Goal: Check status: Check status

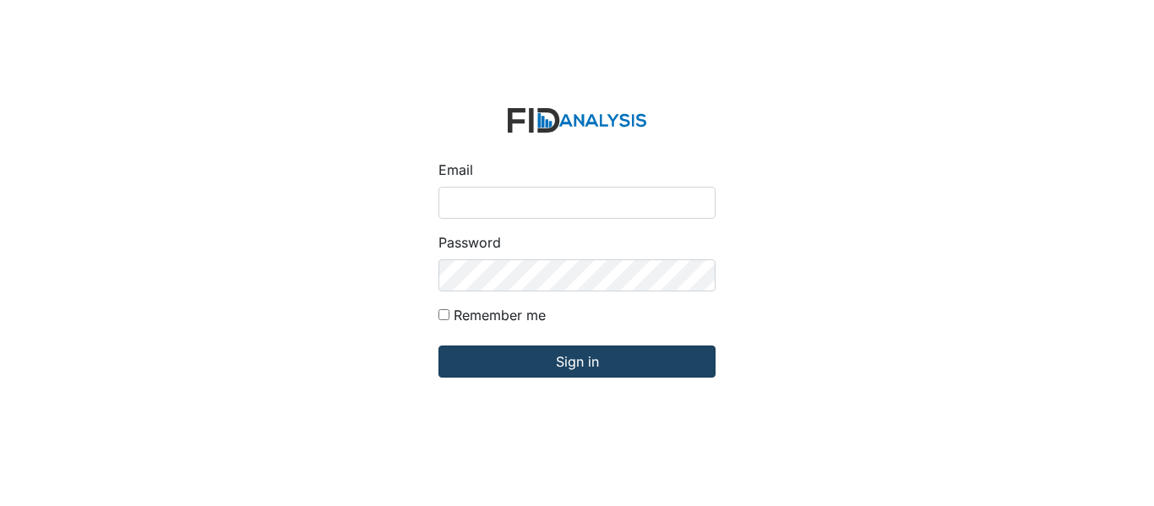
type input "[EMAIL_ADDRESS][DOMAIN_NAME]"
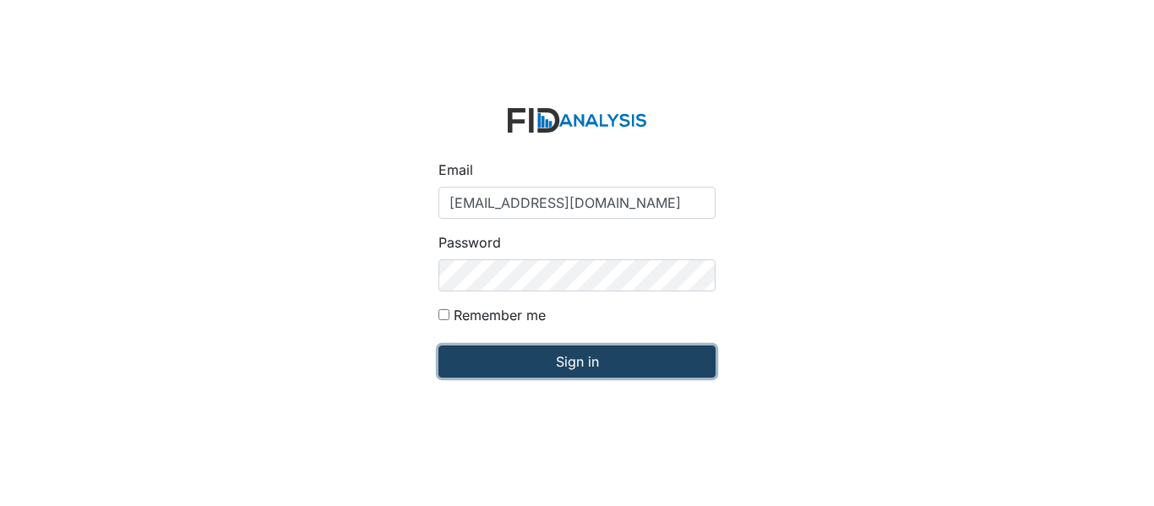
click at [478, 355] on input "Sign in" at bounding box center [577, 362] width 277 height 32
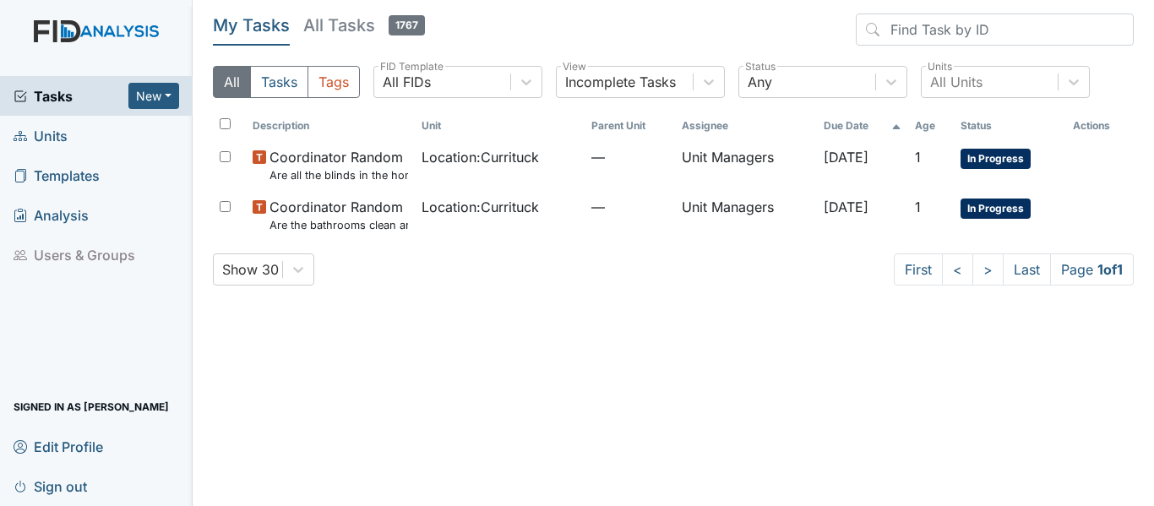
click at [99, 139] on link "Units" at bounding box center [96, 136] width 193 height 40
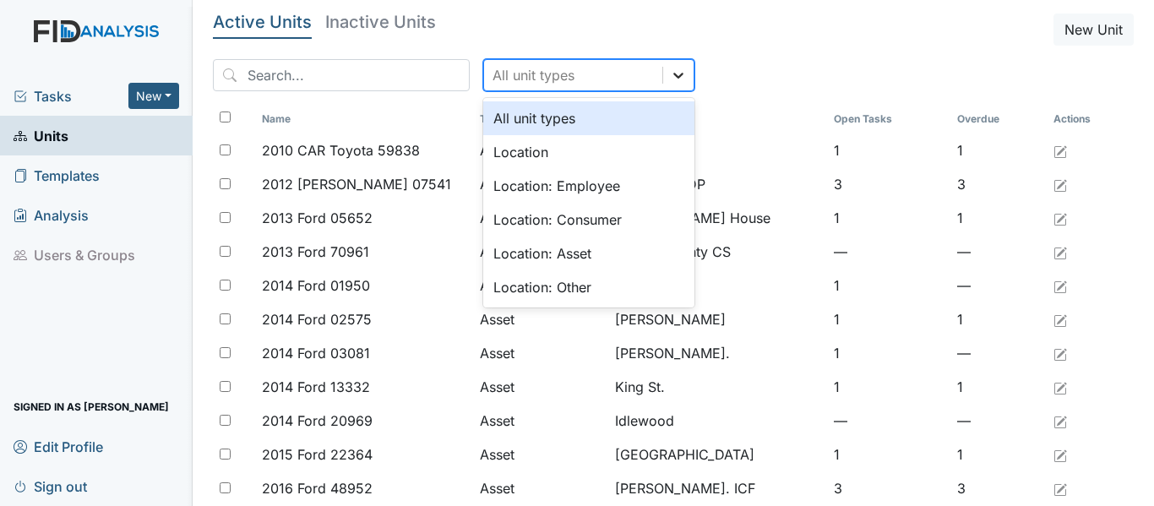
click at [670, 72] on icon at bounding box center [678, 75] width 17 height 17
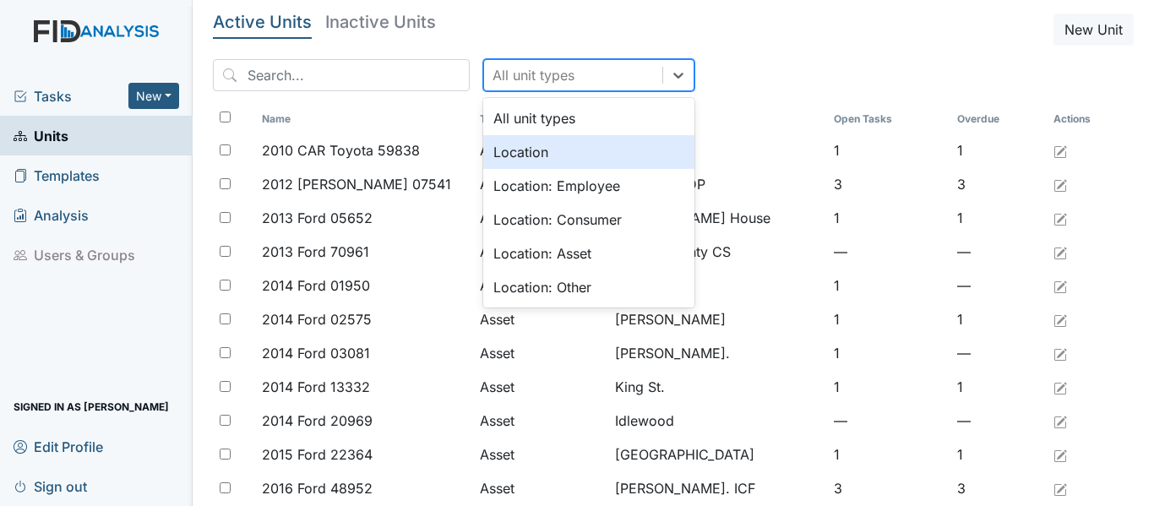
click at [592, 154] on div "Location" at bounding box center [588, 152] width 211 height 34
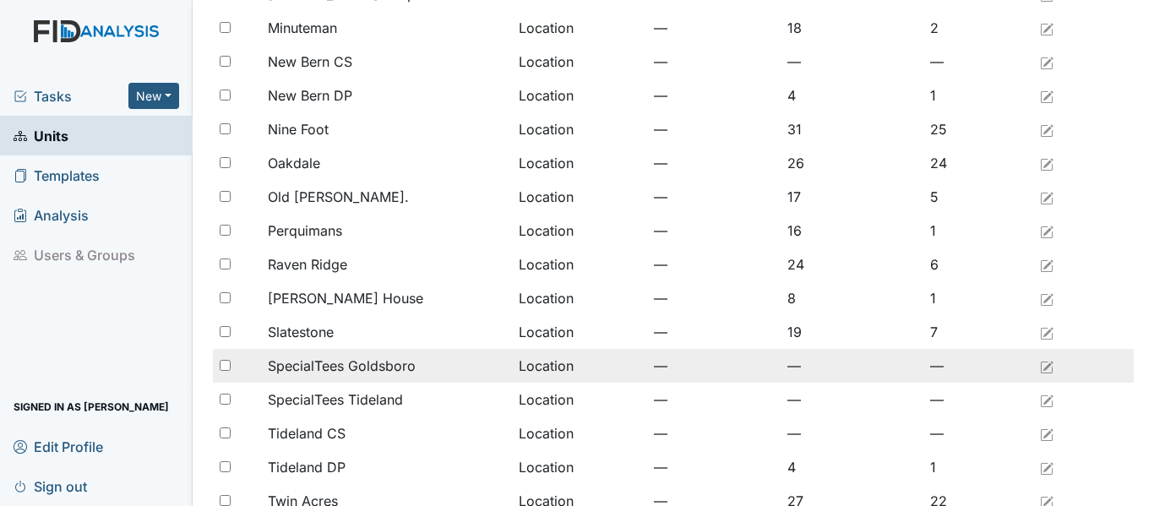
scroll to position [1268, 0]
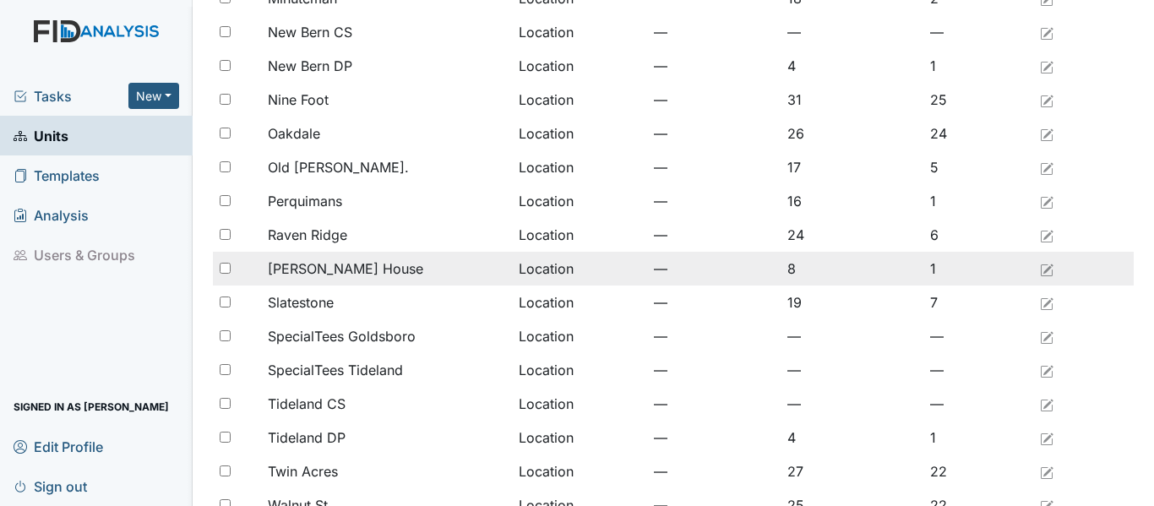
click at [378, 273] on div "[PERSON_NAME] House" at bounding box center [386, 269] width 237 height 20
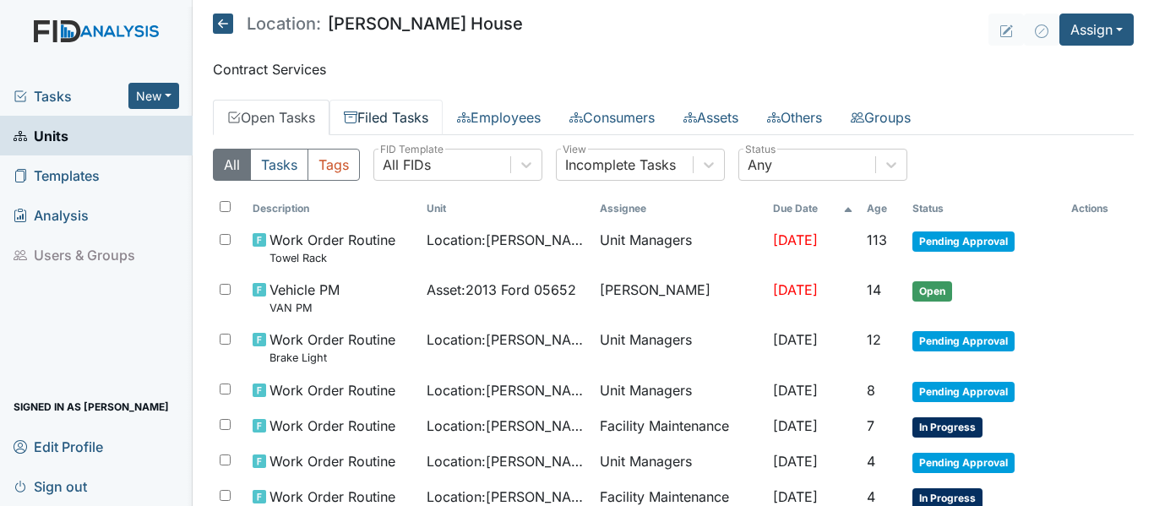
click at [412, 116] on link "Filed Tasks" at bounding box center [386, 117] width 113 height 35
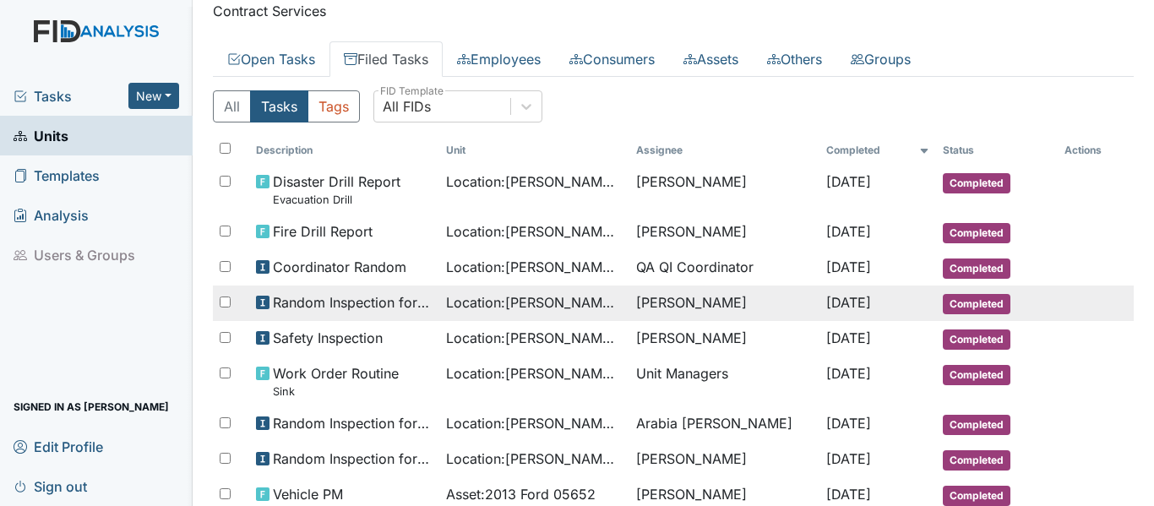
scroll to position [85, 0]
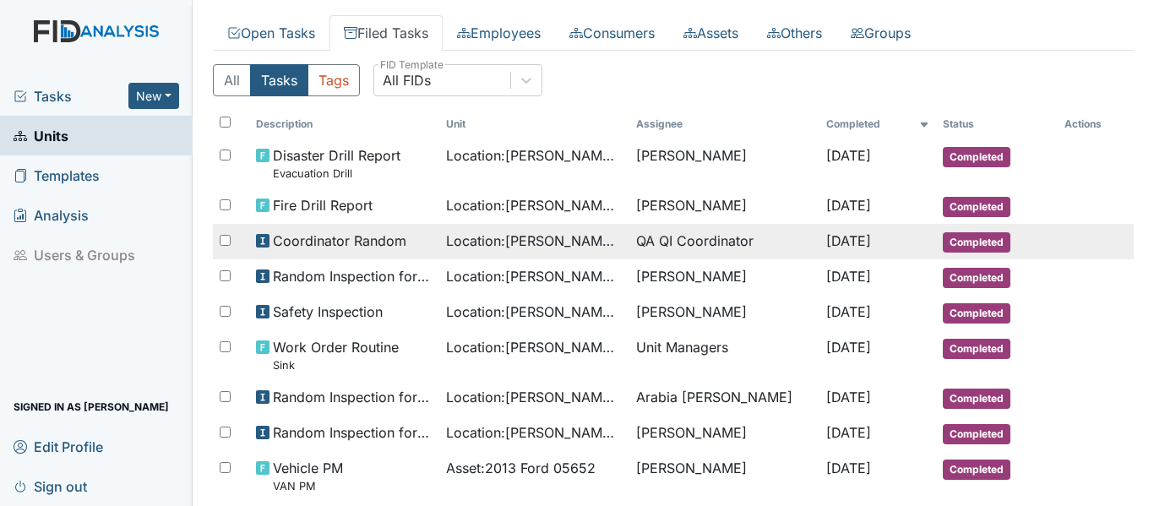
click at [680, 243] on td "QA QI Coordinator" at bounding box center [725, 241] width 190 height 35
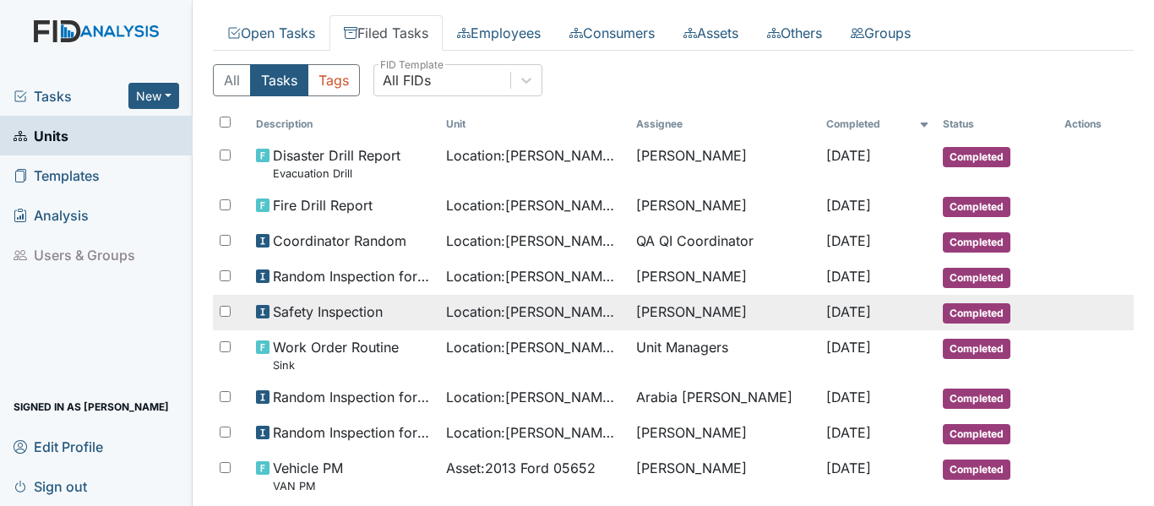
scroll to position [54, 0]
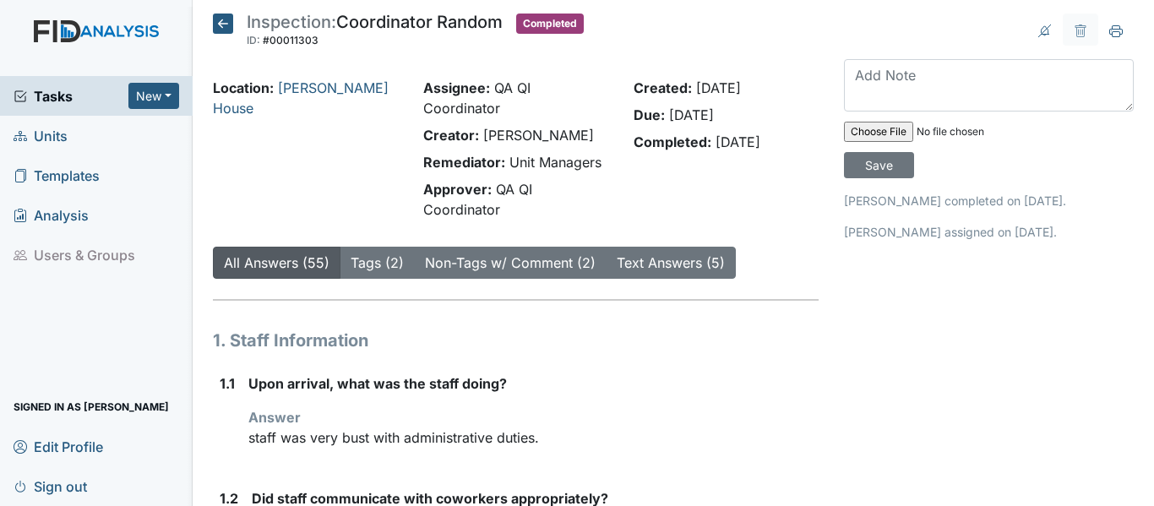
click at [221, 28] on icon at bounding box center [223, 24] width 20 height 20
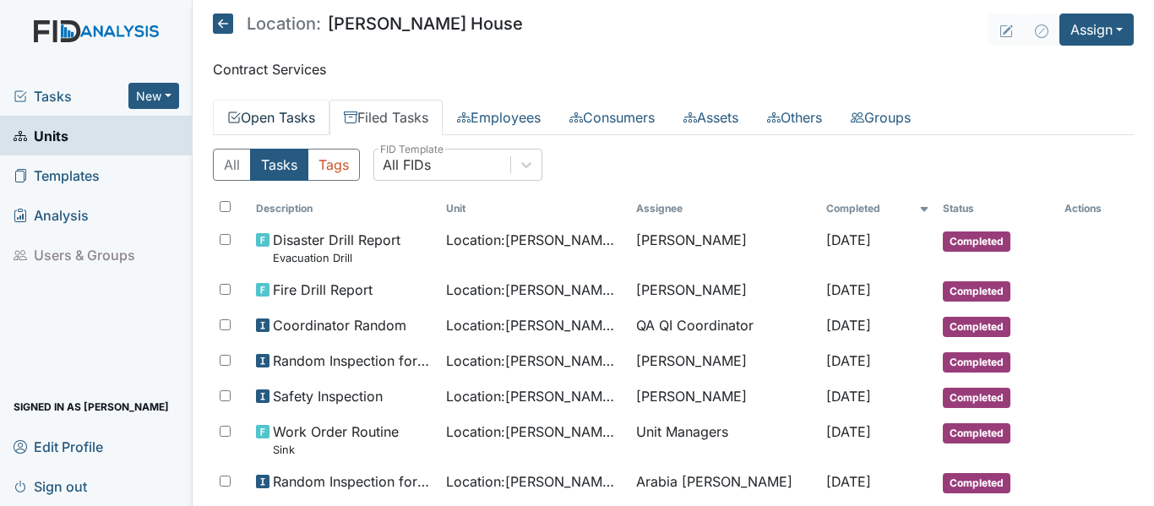
click at [289, 118] on link "Open Tasks" at bounding box center [271, 117] width 117 height 35
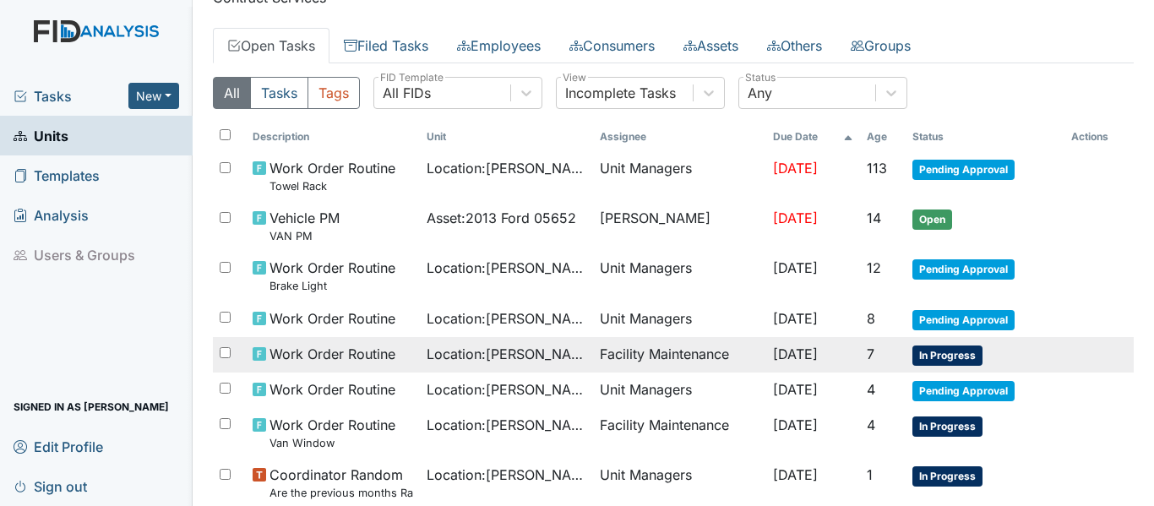
scroll to position [210, 0]
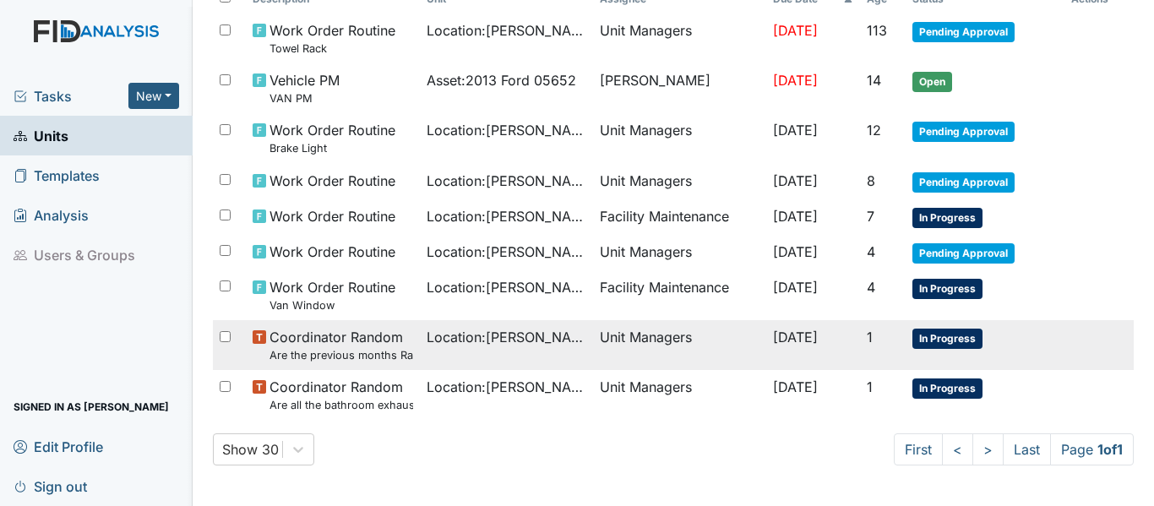
click at [374, 354] on small "Are the previous months Random Inspections completed?" at bounding box center [341, 355] width 143 height 16
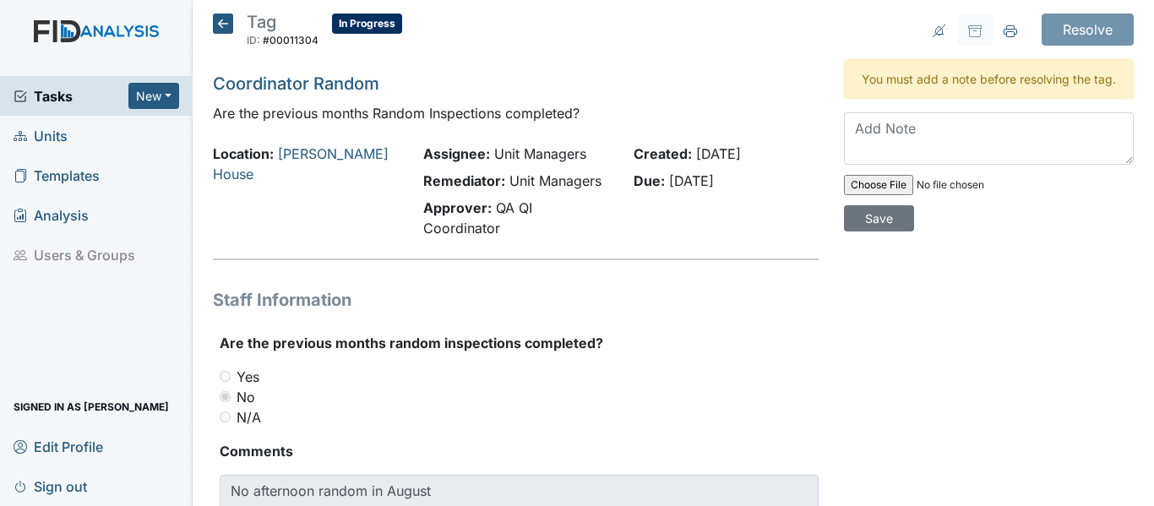
click at [231, 28] on icon at bounding box center [223, 24] width 20 height 20
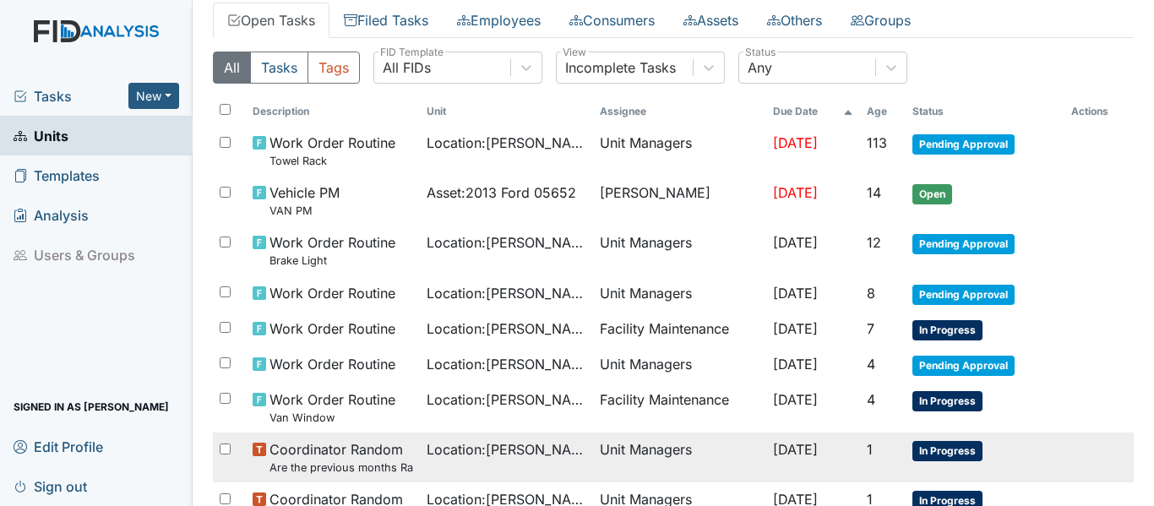
scroll to position [210, 0]
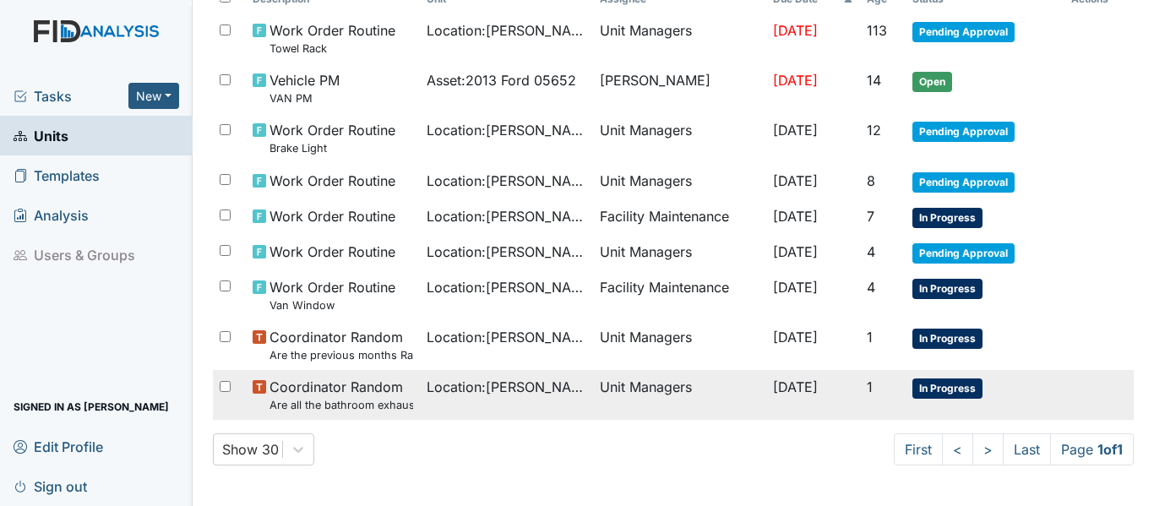
click at [388, 403] on small "Are all the bathroom exhaust fan covers clean and dust free?" at bounding box center [341, 405] width 143 height 16
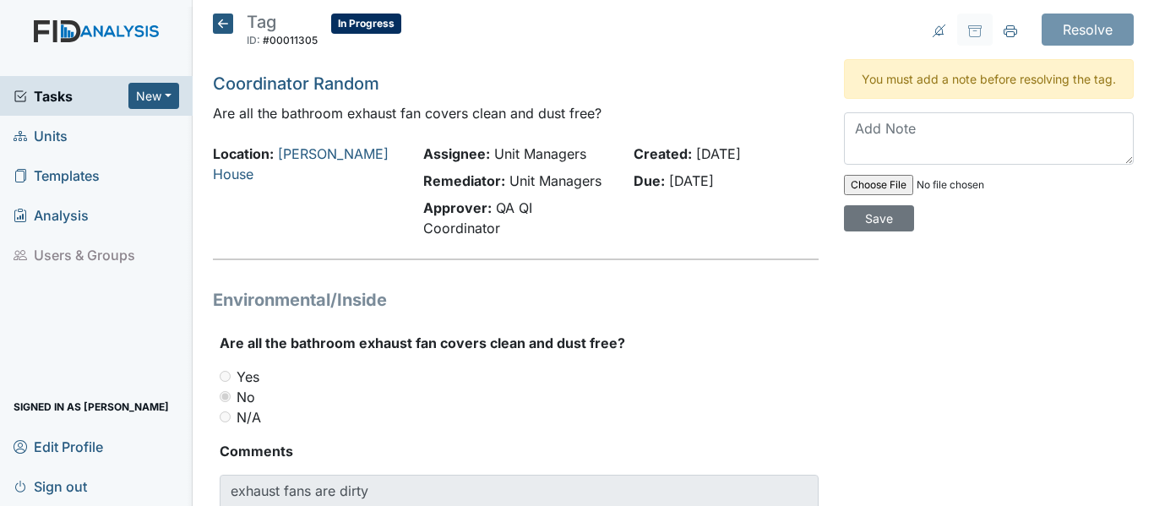
click at [227, 19] on icon at bounding box center [223, 24] width 20 height 20
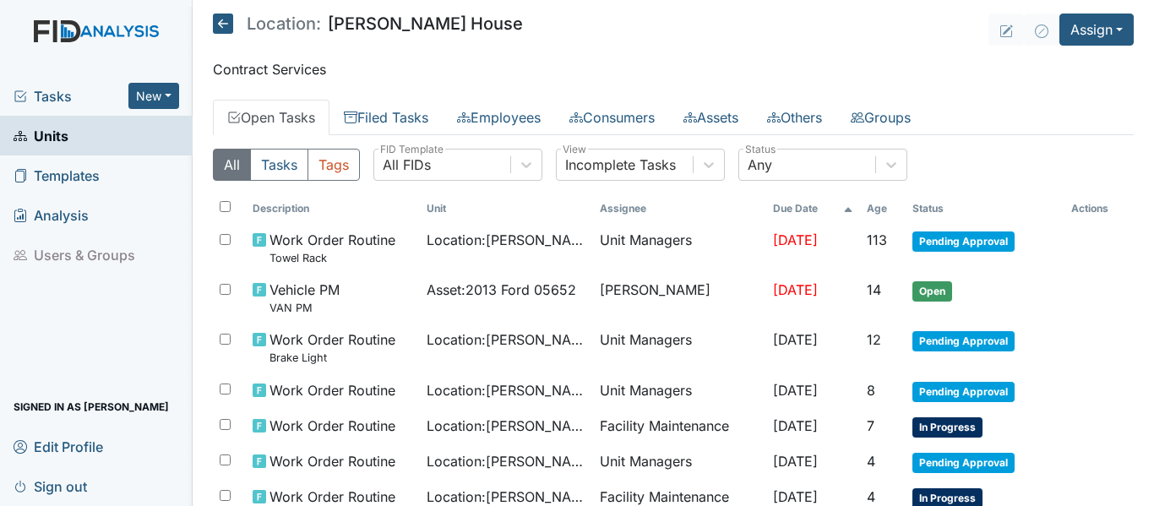
click at [226, 28] on icon at bounding box center [223, 24] width 20 height 20
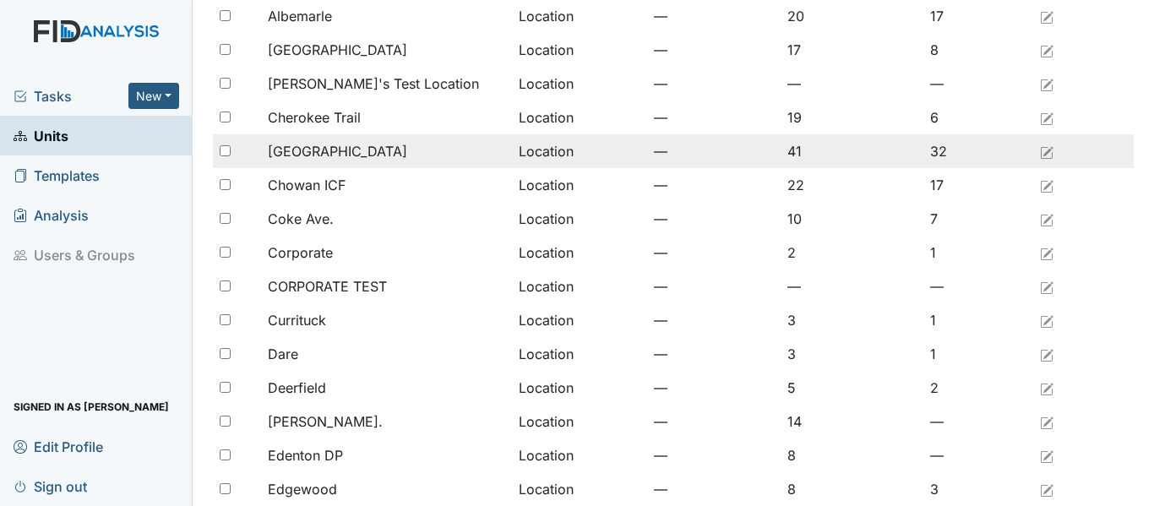
scroll to position [169, 0]
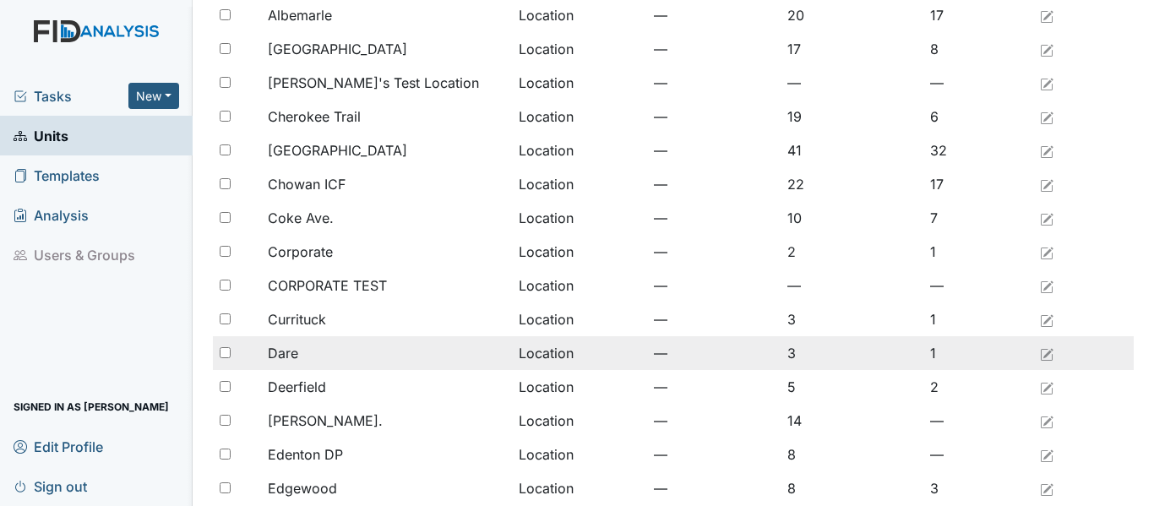
click at [386, 353] on div "Dare" at bounding box center [386, 353] width 237 height 20
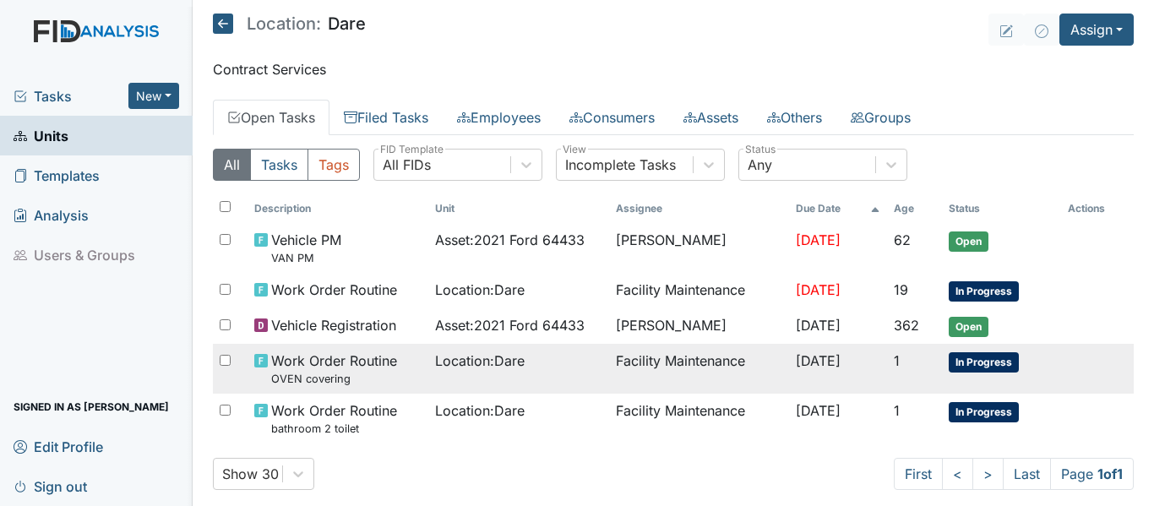
scroll to position [25, 0]
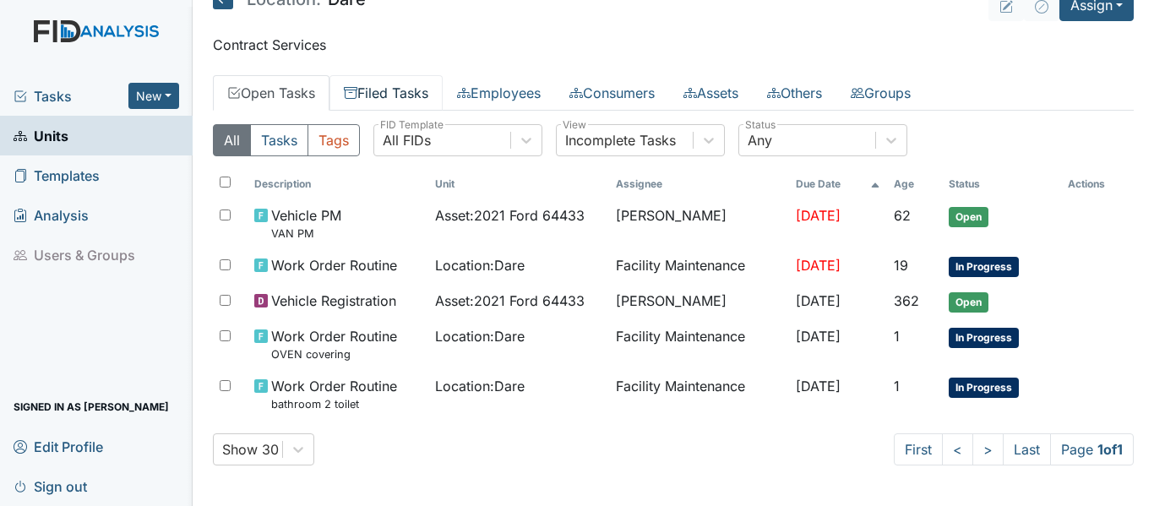
click at [436, 83] on link "Filed Tasks" at bounding box center [386, 92] width 113 height 35
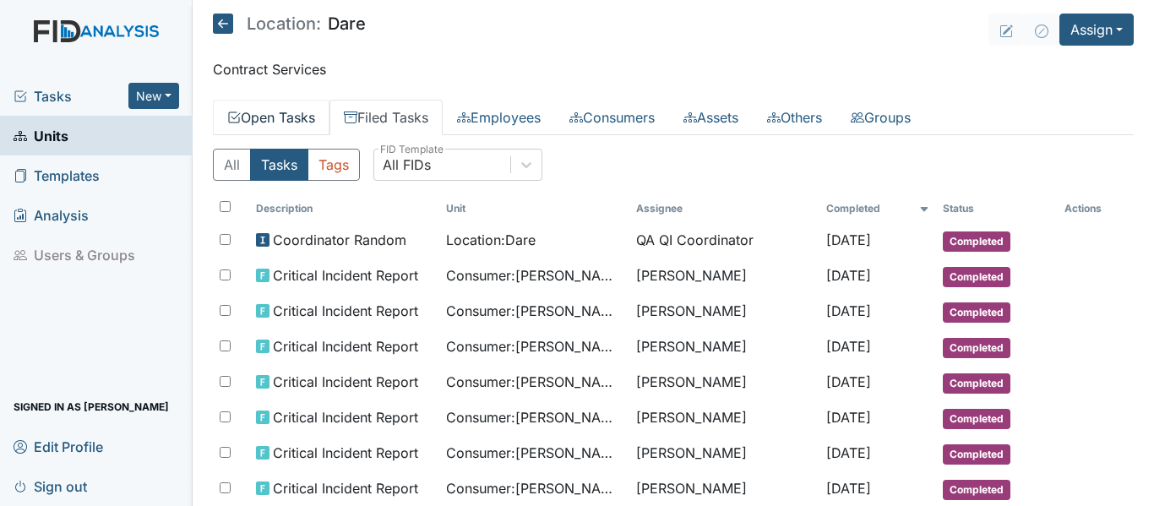
click at [312, 121] on link "Open Tasks" at bounding box center [271, 117] width 117 height 35
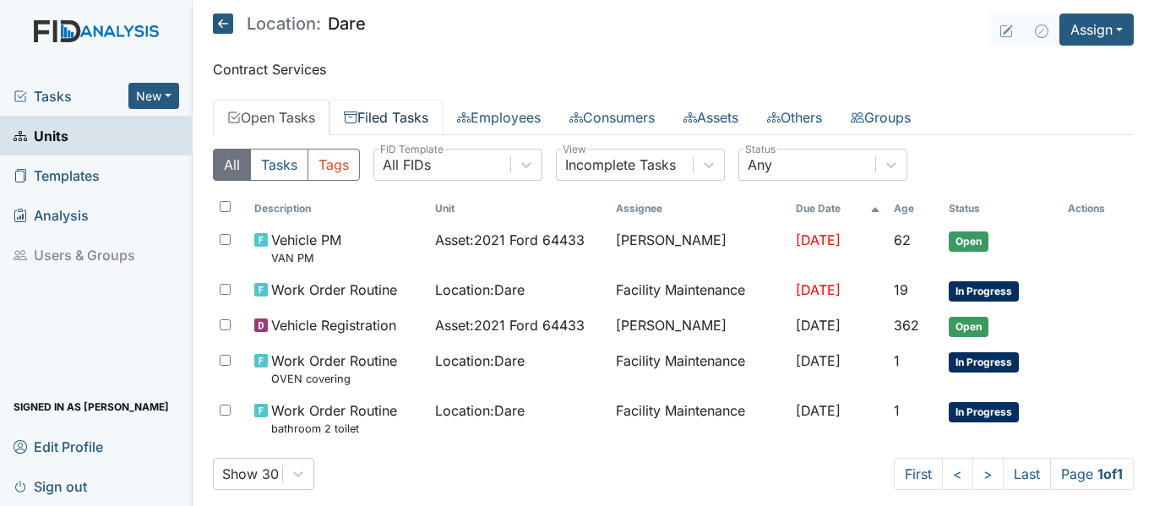
click at [430, 103] on link "Filed Tasks" at bounding box center [386, 117] width 113 height 35
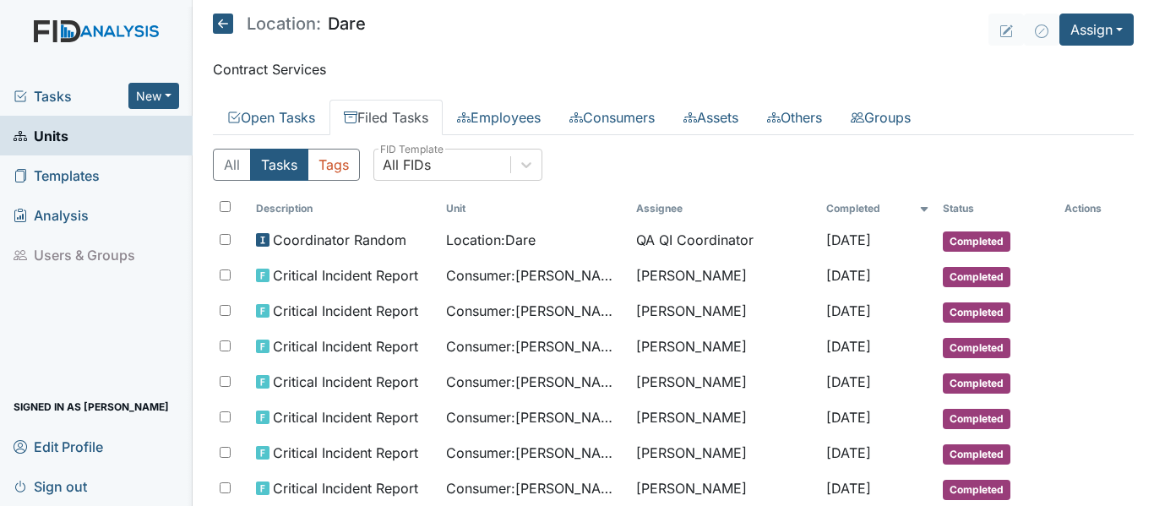
click at [230, 25] on icon at bounding box center [223, 24] width 20 height 20
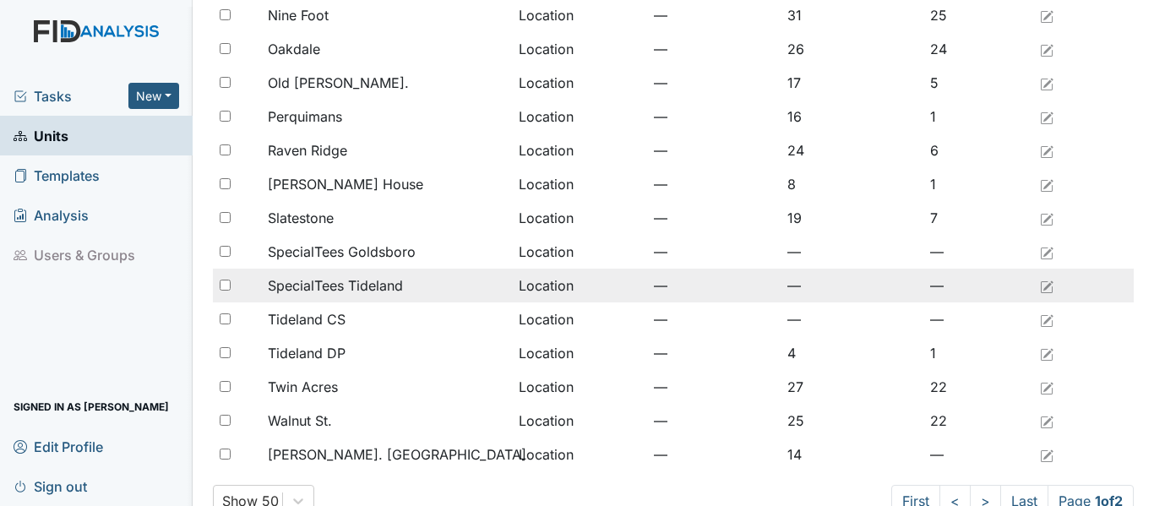
scroll to position [1390, 0]
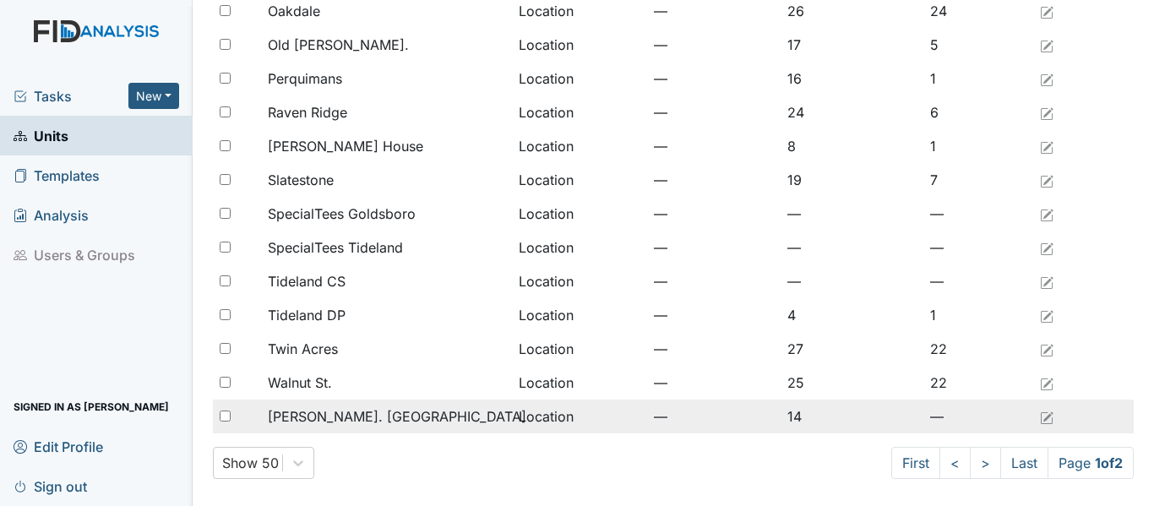
click at [408, 417] on div "Wickham Rd. Camden" at bounding box center [386, 417] width 237 height 20
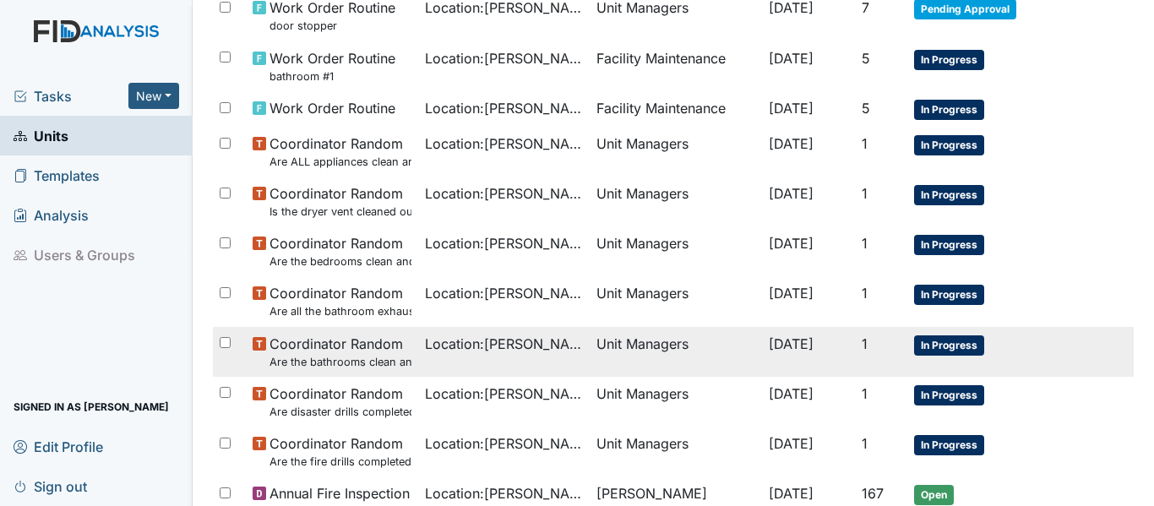
scroll to position [338, 0]
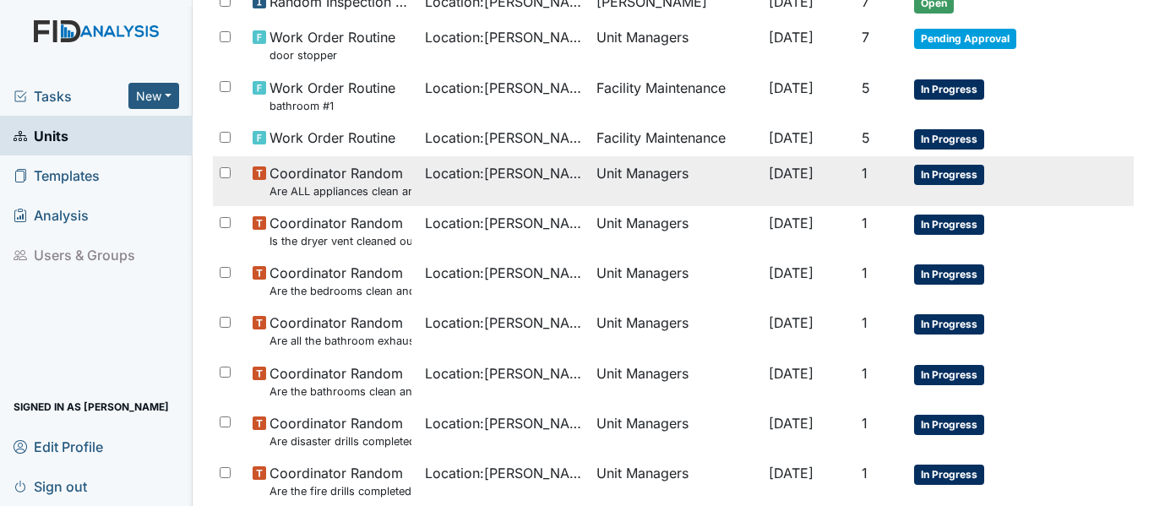
click at [390, 193] on small "Are ALL appliances clean and working properly?" at bounding box center [341, 191] width 142 height 16
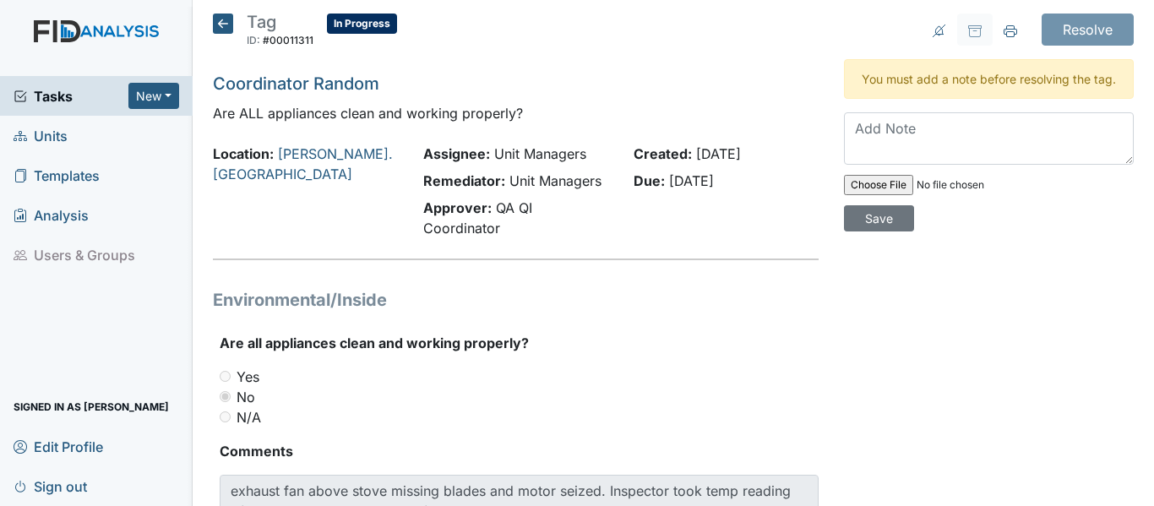
click at [229, 24] on icon at bounding box center [223, 24] width 20 height 20
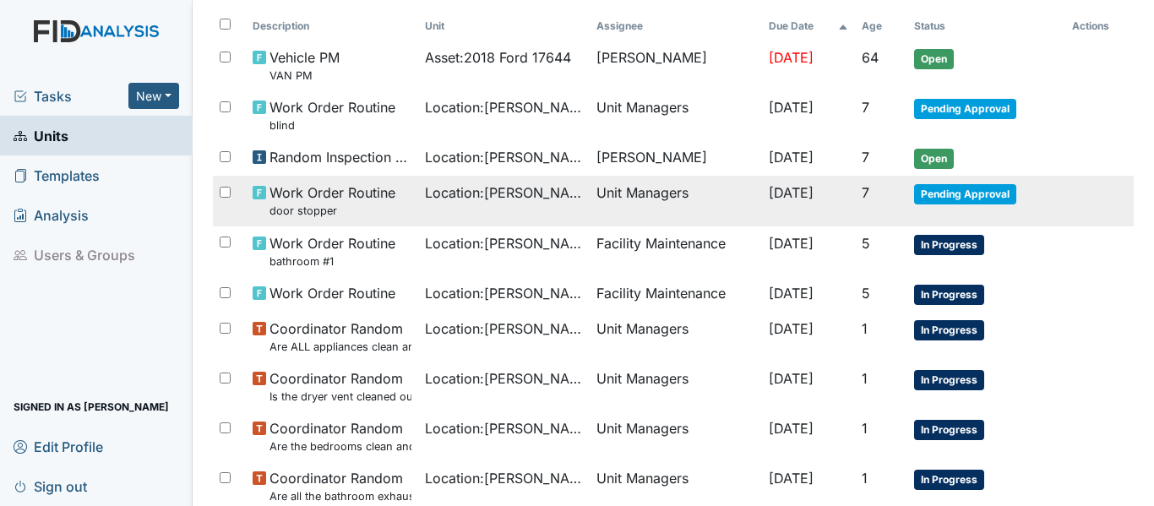
scroll to position [423, 0]
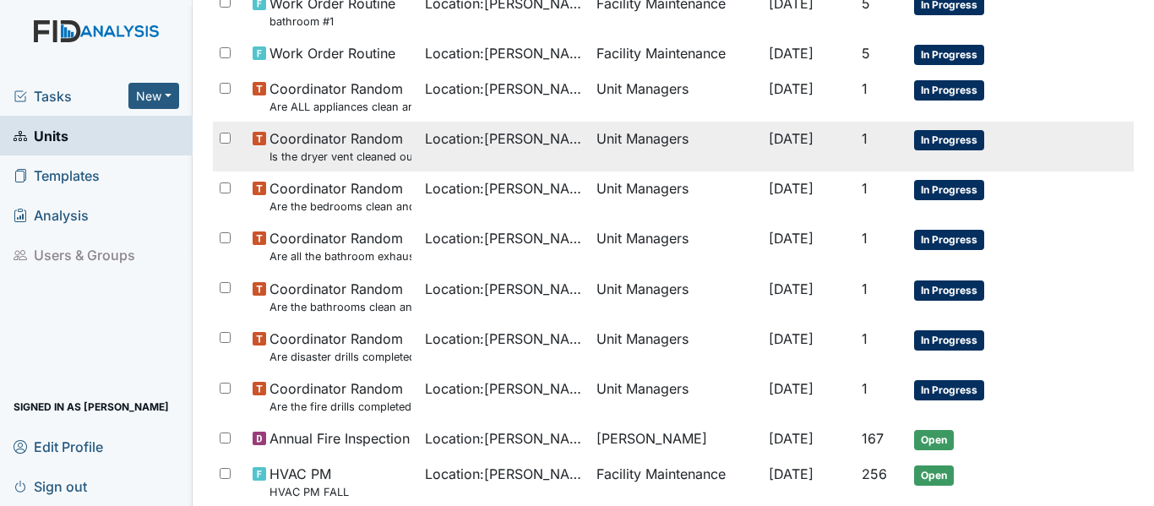
click at [390, 161] on small "Is the dryer vent cleaned out?" at bounding box center [341, 157] width 142 height 16
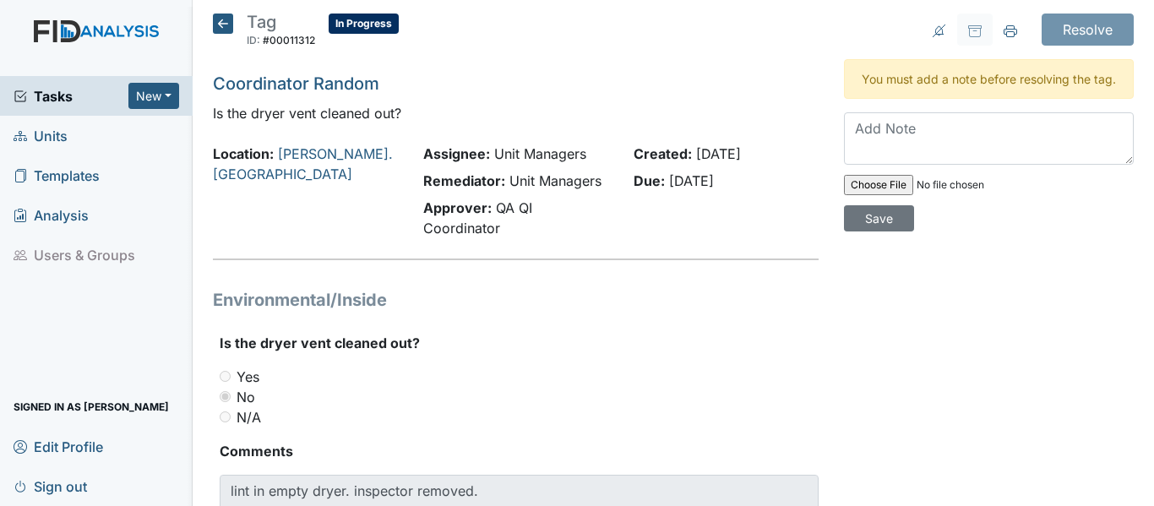
click at [221, 22] on icon at bounding box center [223, 24] width 20 height 20
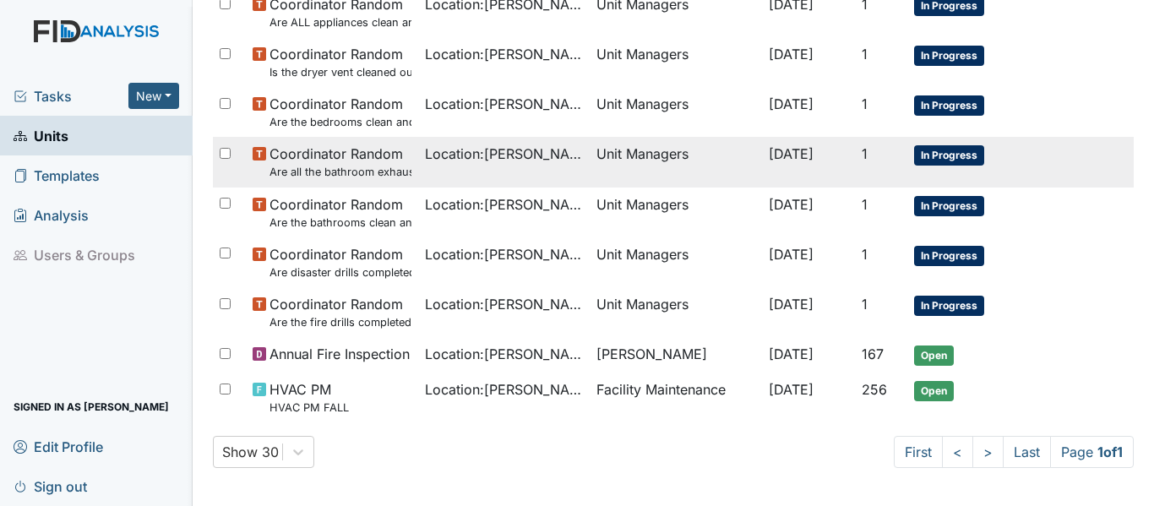
scroll to position [423, 0]
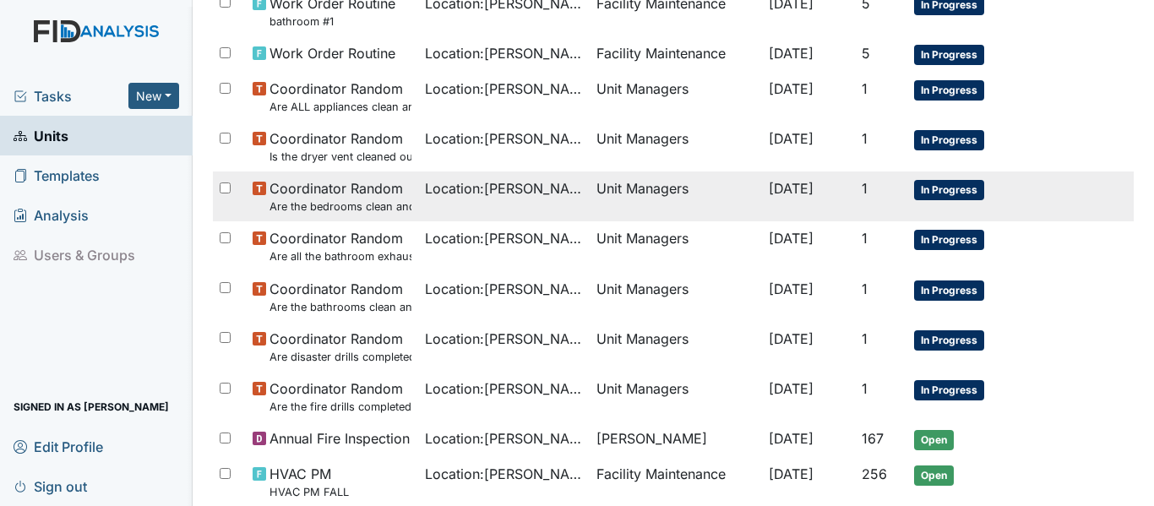
click at [364, 199] on small "Are the bedrooms clean and in good repair?" at bounding box center [341, 207] width 142 height 16
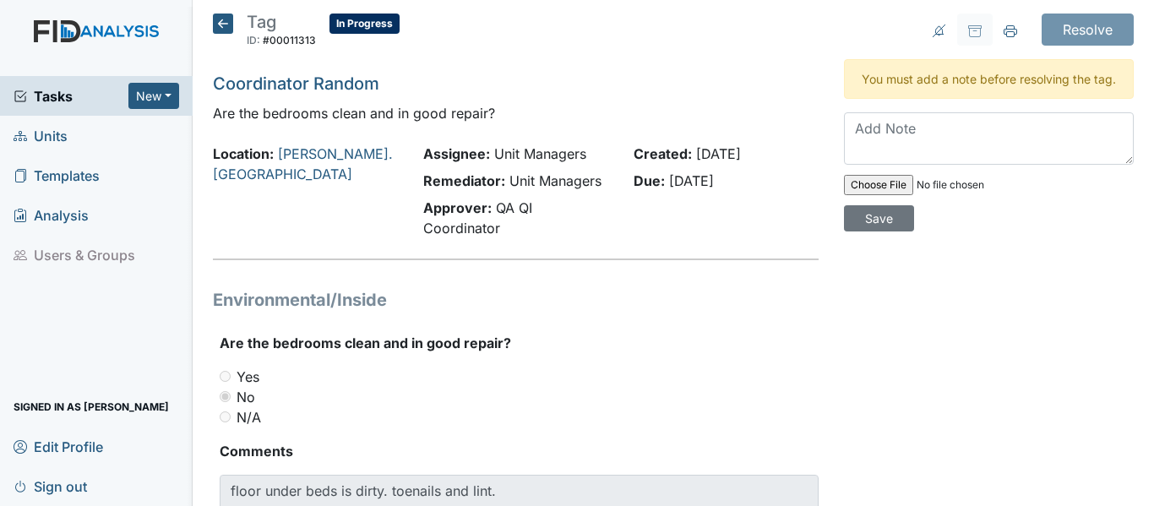
click at [227, 33] on icon at bounding box center [223, 24] width 20 height 20
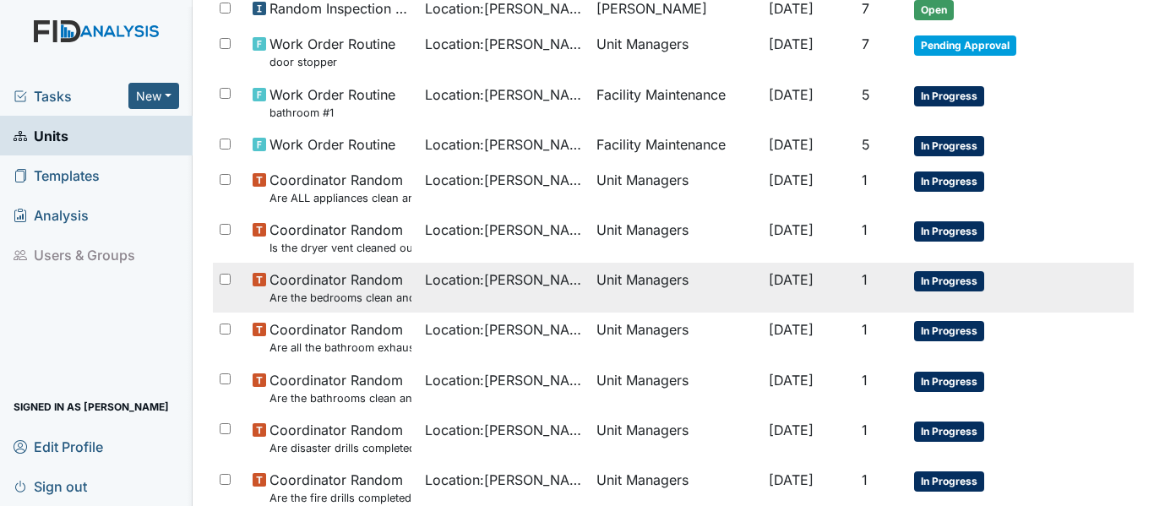
scroll to position [338, 0]
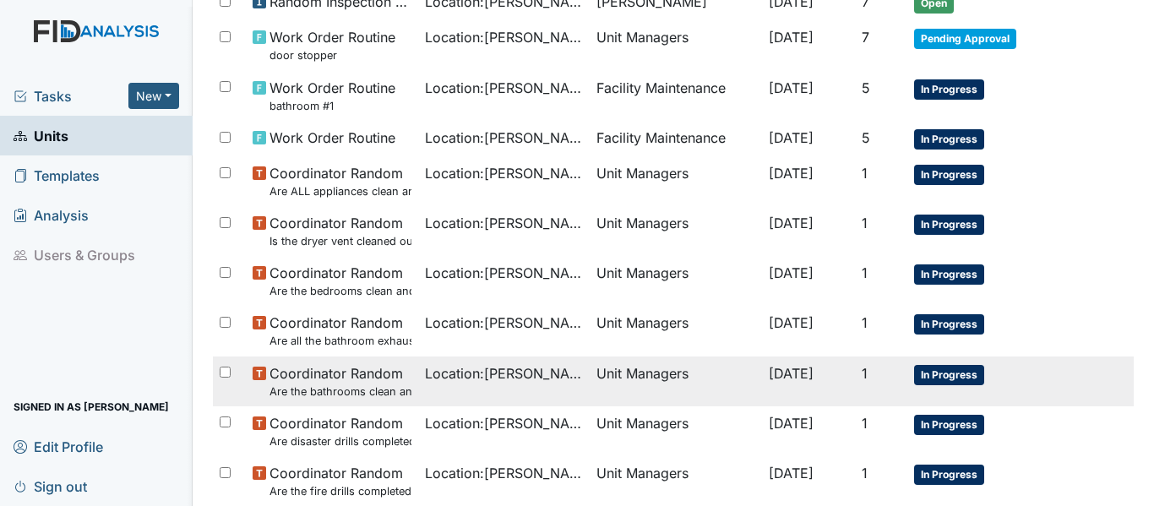
click at [378, 394] on small "Are the bathrooms clean and in good repair?" at bounding box center [341, 392] width 142 height 16
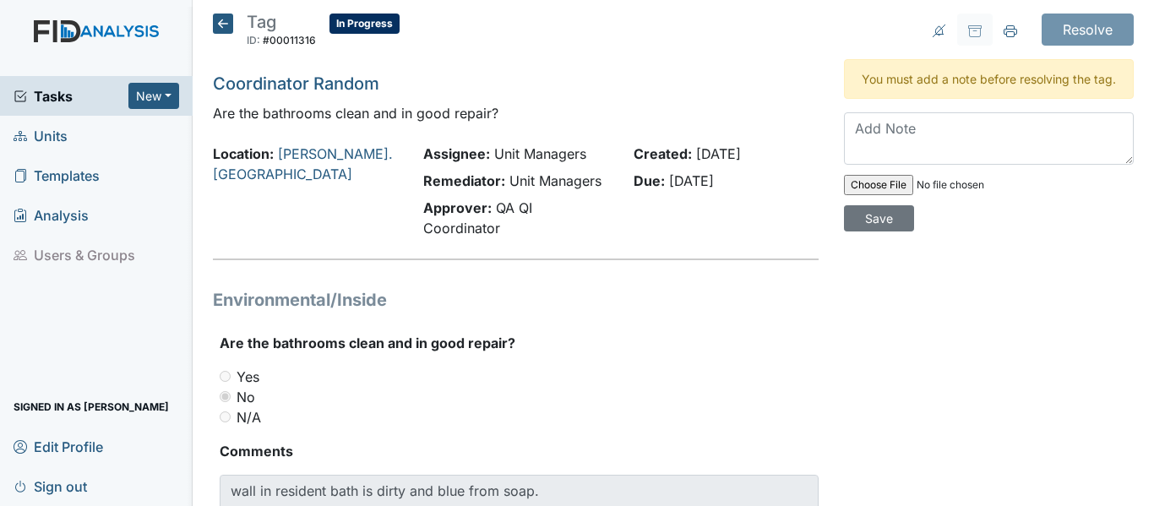
click at [226, 27] on icon at bounding box center [223, 24] width 20 height 20
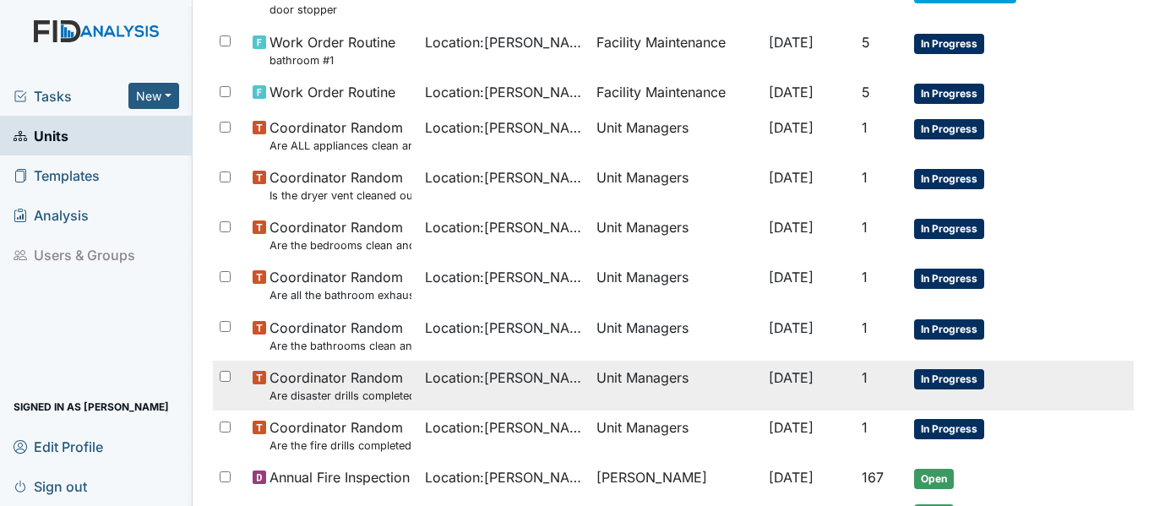
scroll to position [423, 0]
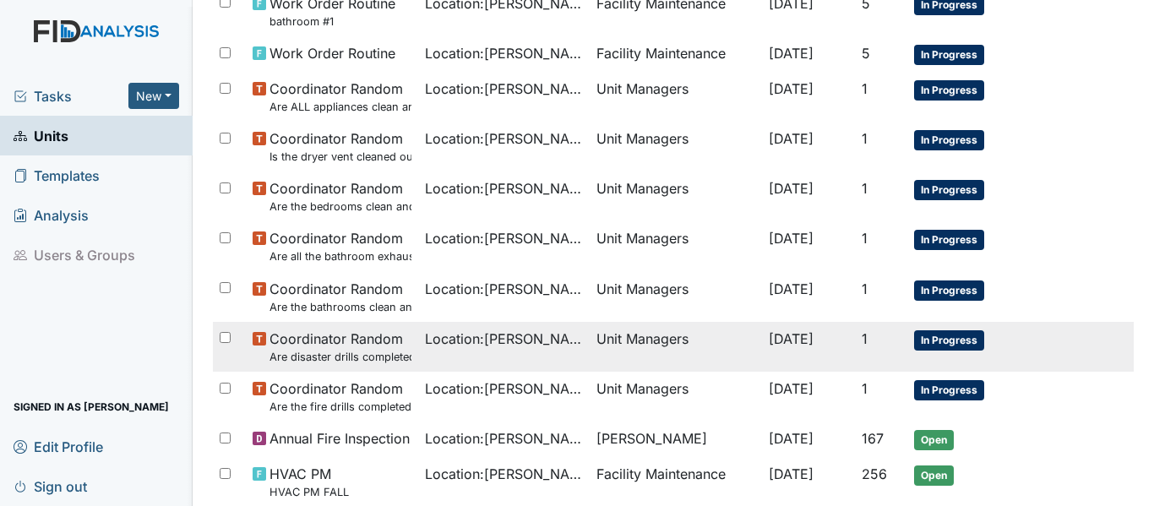
click at [472, 341] on span "Location : Wickham Rd. Camden" at bounding box center [504, 339] width 159 height 20
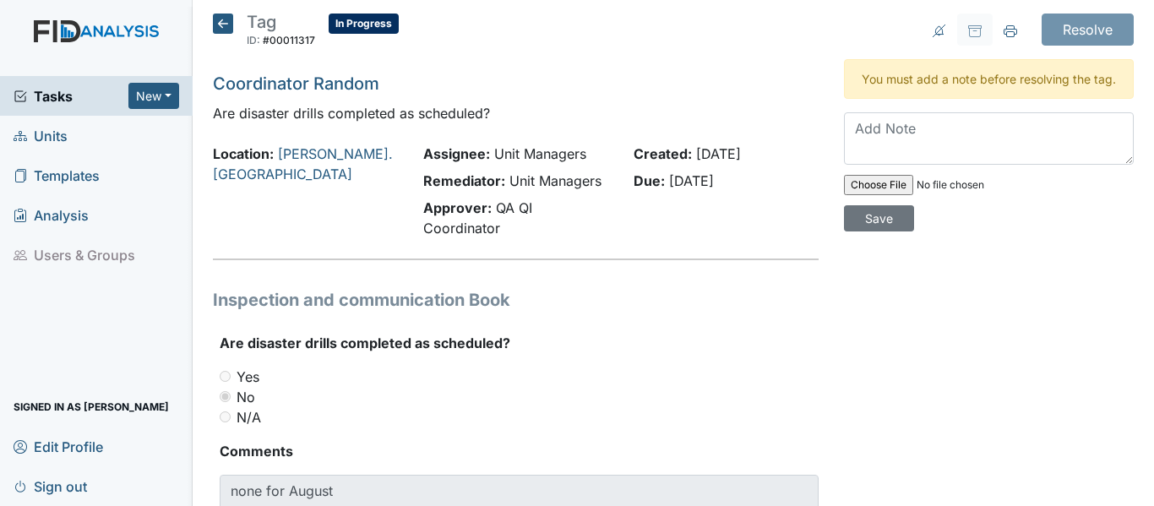
click at [226, 25] on icon at bounding box center [223, 24] width 20 height 20
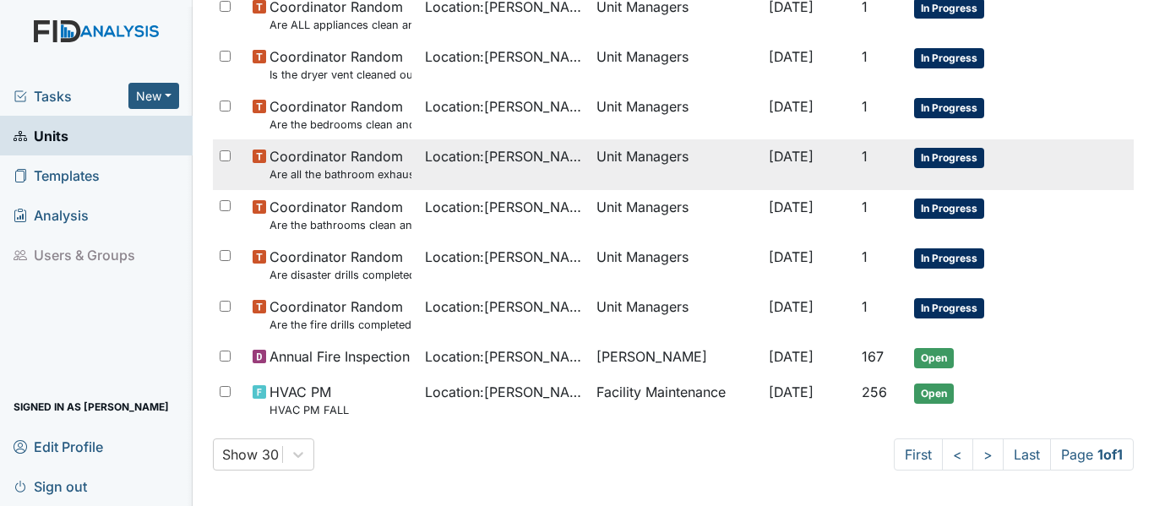
scroll to position [510, 0]
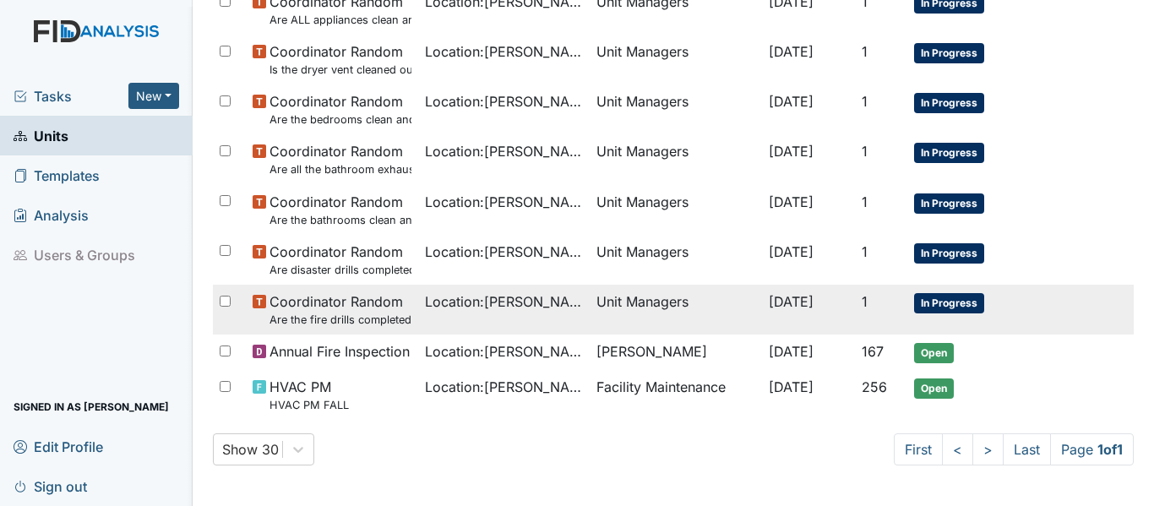
click at [400, 310] on td "Coordinator Random Are the fire drills completed for the most recent month?" at bounding box center [332, 310] width 172 height 50
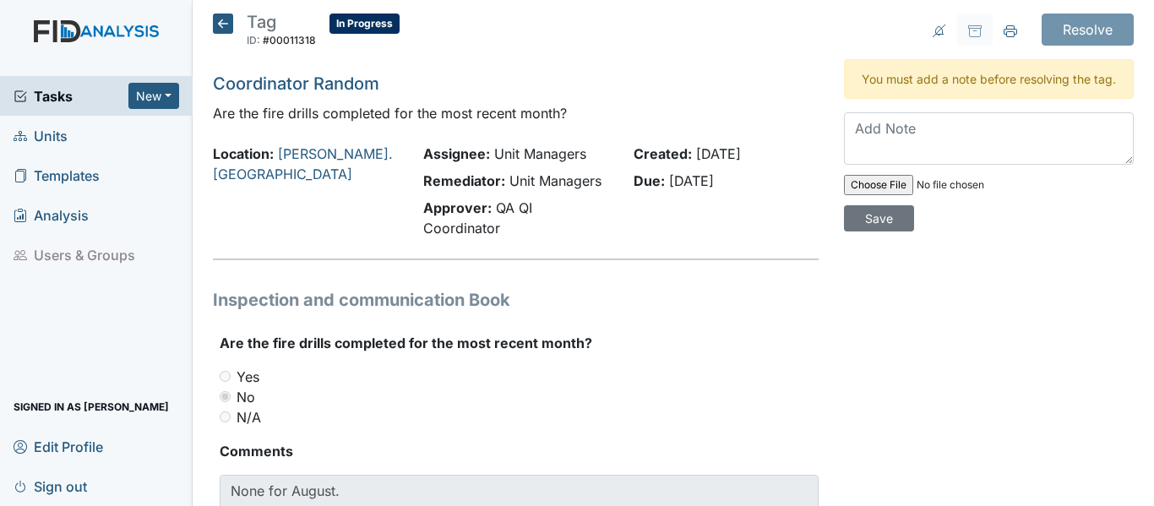
click at [225, 30] on icon at bounding box center [223, 24] width 20 height 20
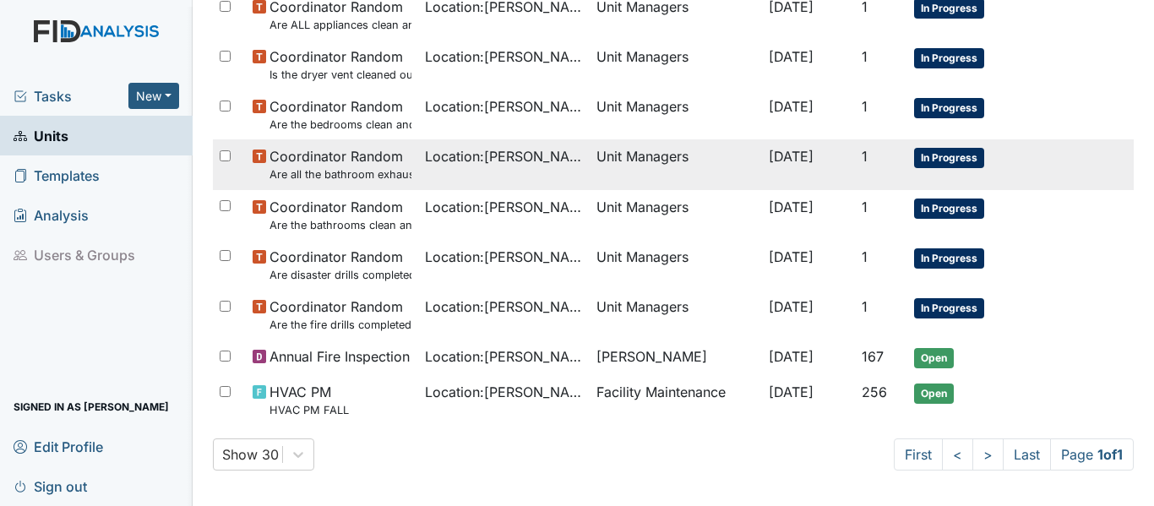
scroll to position [510, 0]
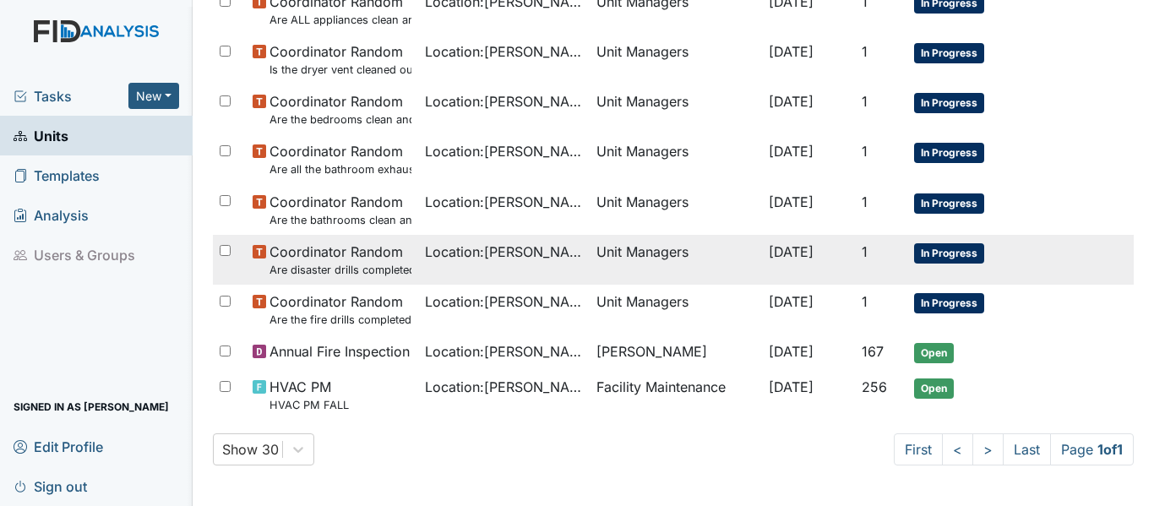
click at [429, 273] on td "Location : Wickham Rd. Camden" at bounding box center [504, 260] width 172 height 50
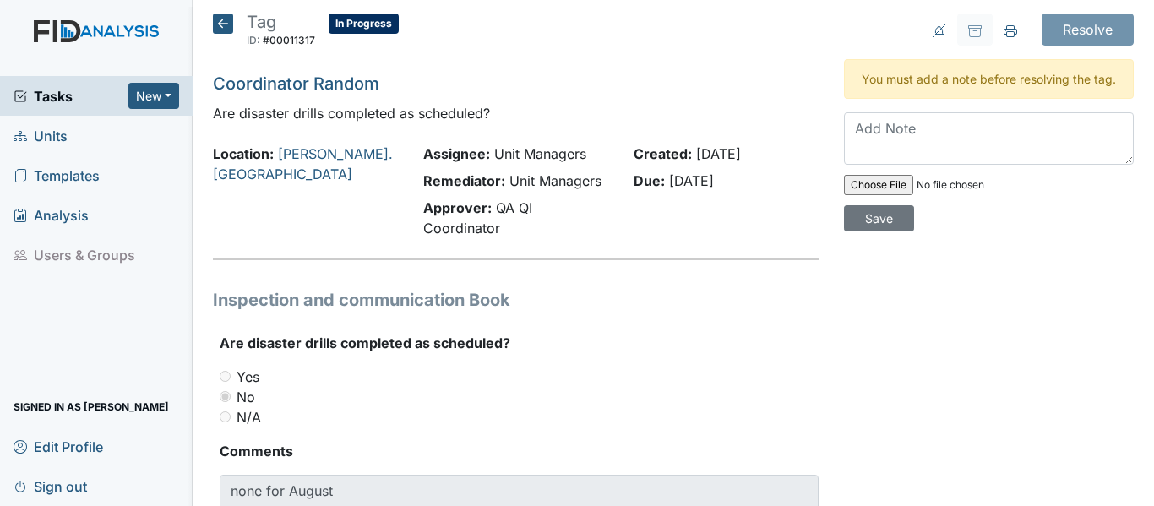
click at [228, 20] on icon at bounding box center [223, 24] width 20 height 20
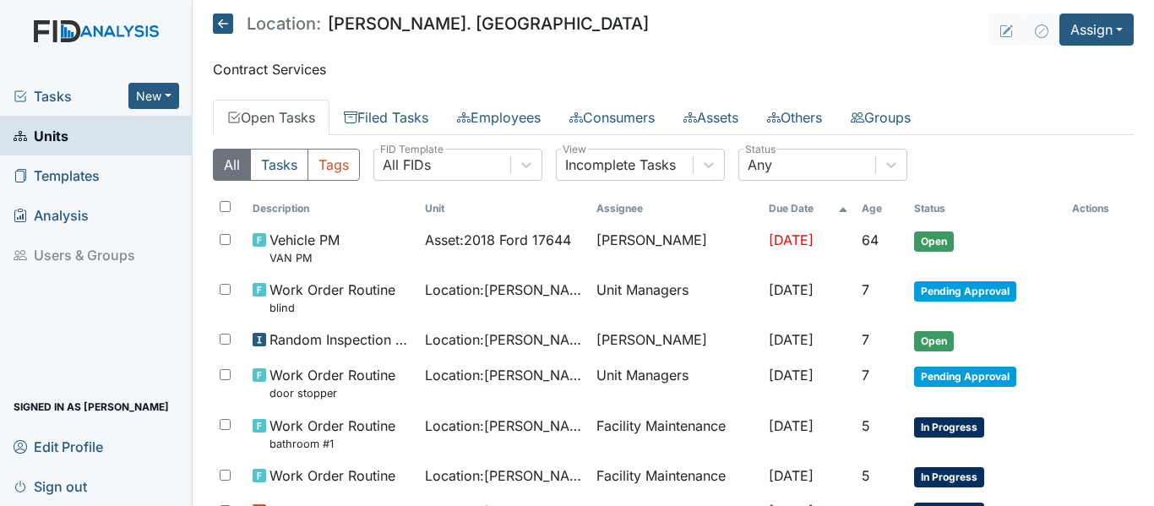
click at [216, 25] on icon at bounding box center [223, 24] width 20 height 20
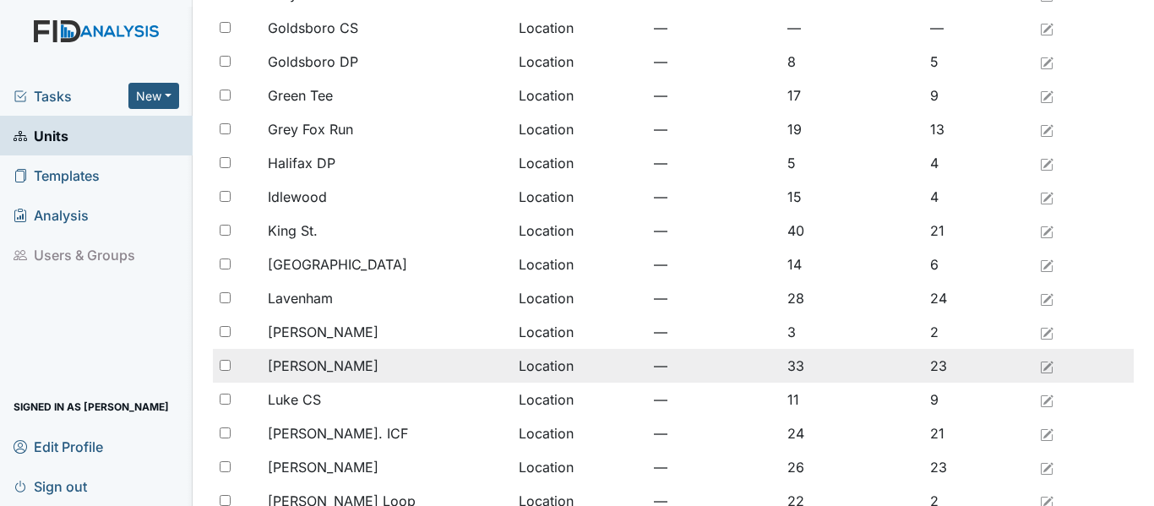
scroll to position [761, 0]
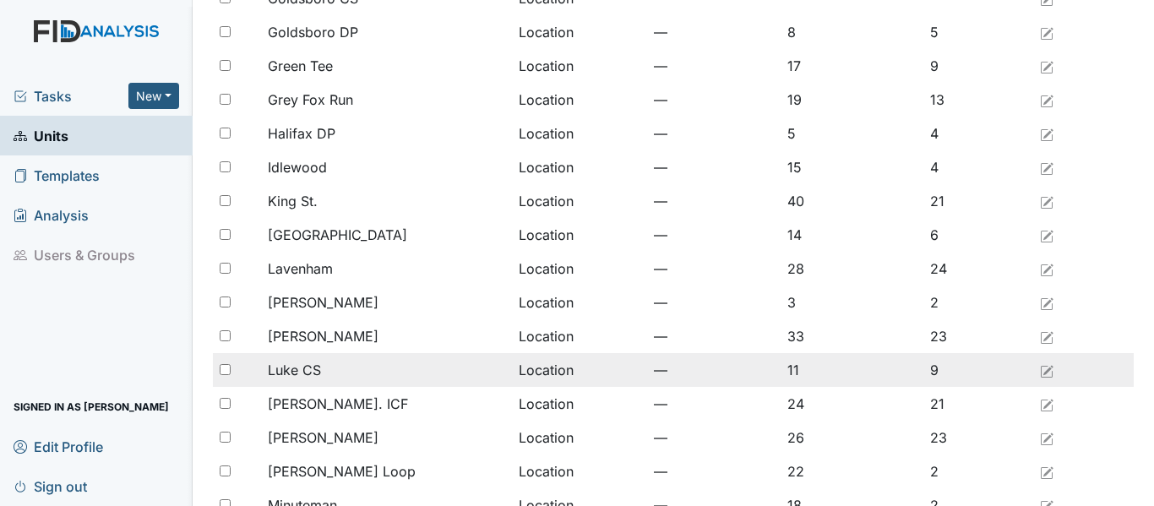
click at [368, 365] on div "Luke CS" at bounding box center [386, 370] width 237 height 20
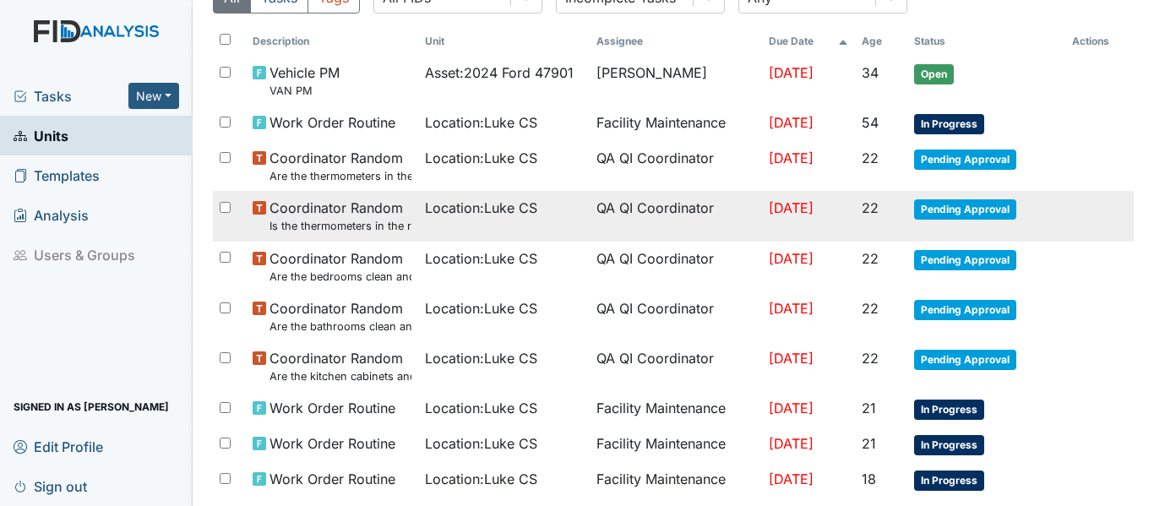
scroll to position [169, 0]
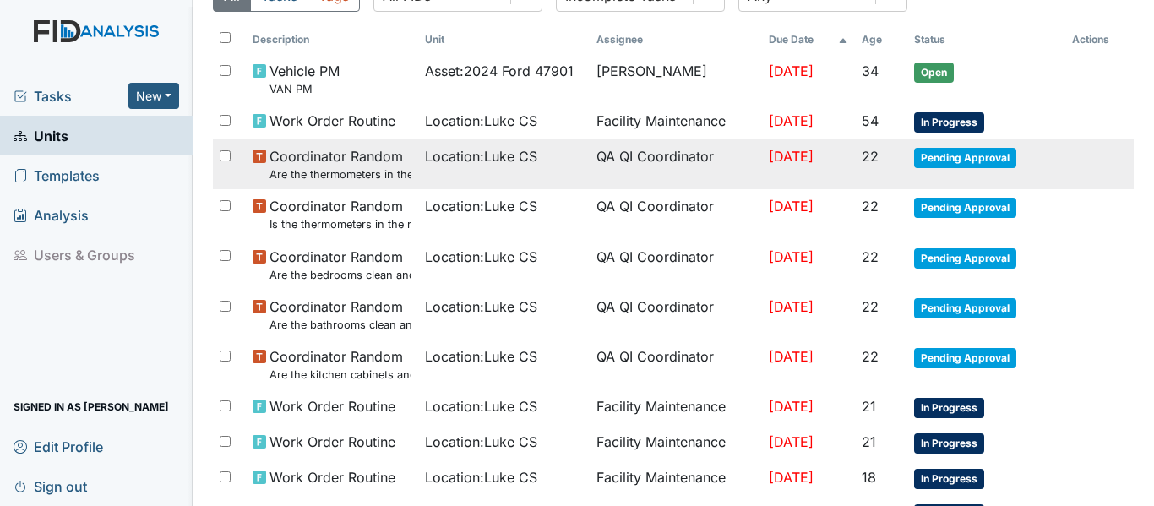
click at [390, 172] on small "Are the thermometers in the freezer reading between 0 degrees and 10 degrees?" at bounding box center [341, 174] width 142 height 16
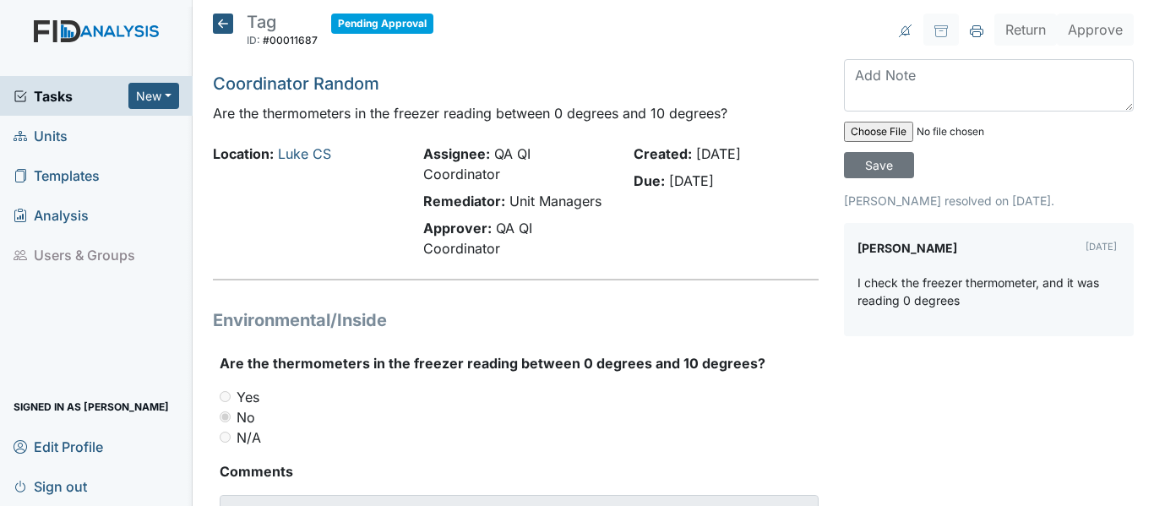
click at [215, 22] on icon at bounding box center [223, 24] width 20 height 20
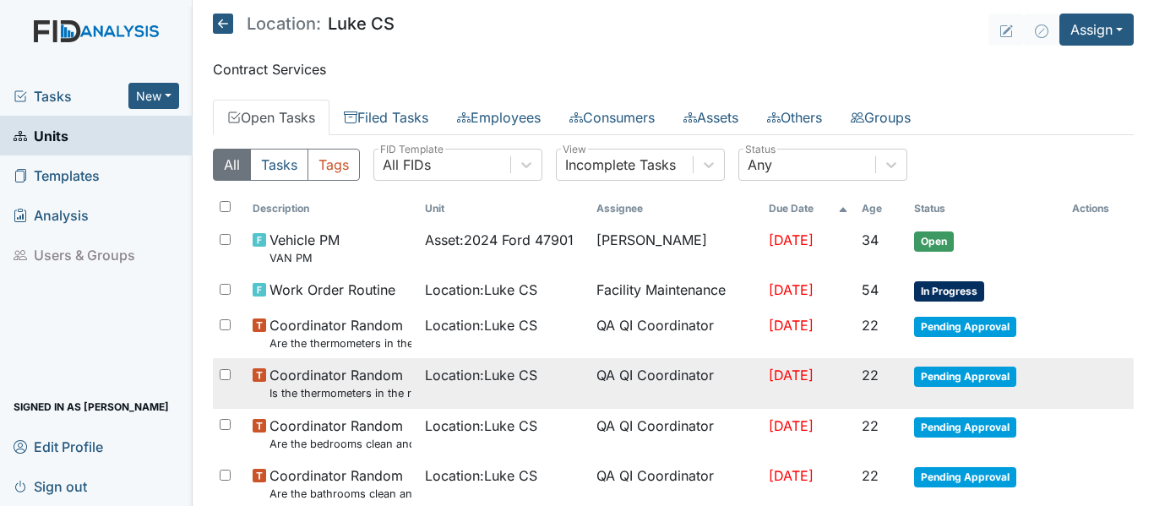
click at [425, 370] on span "Location : Luke CS" at bounding box center [481, 375] width 112 height 20
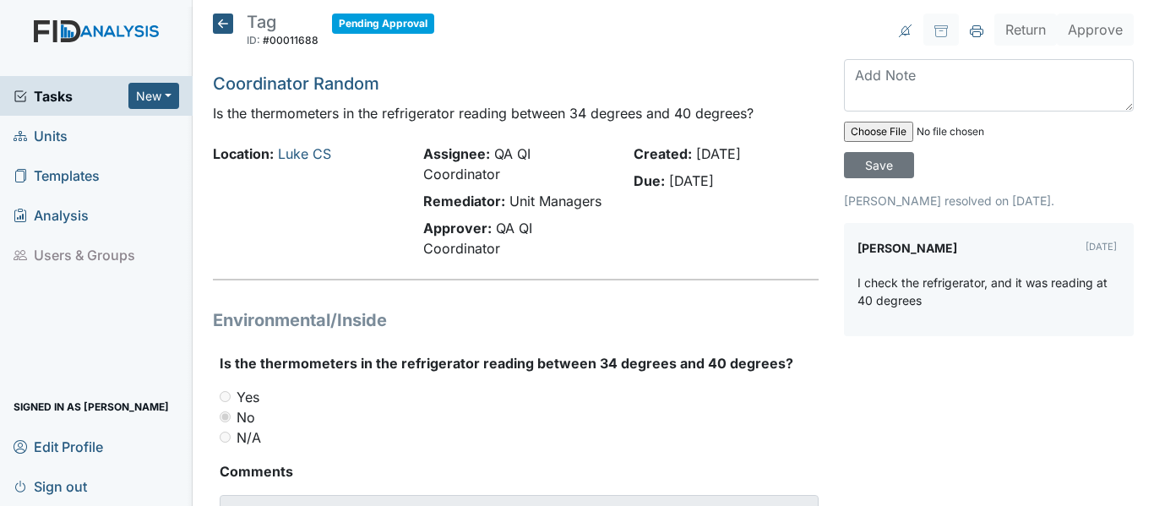
click at [226, 30] on icon at bounding box center [223, 24] width 20 height 20
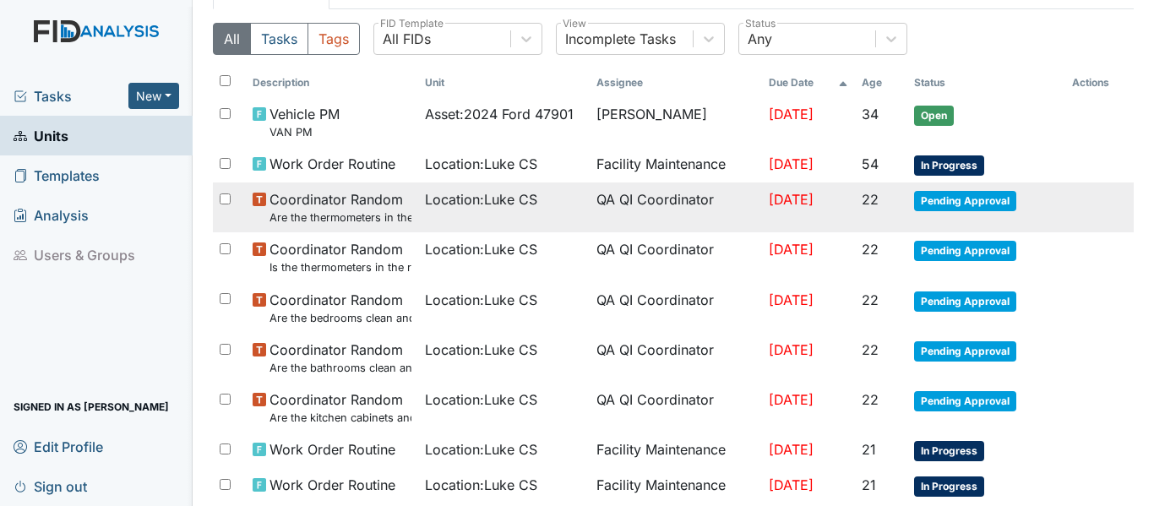
scroll to position [169, 0]
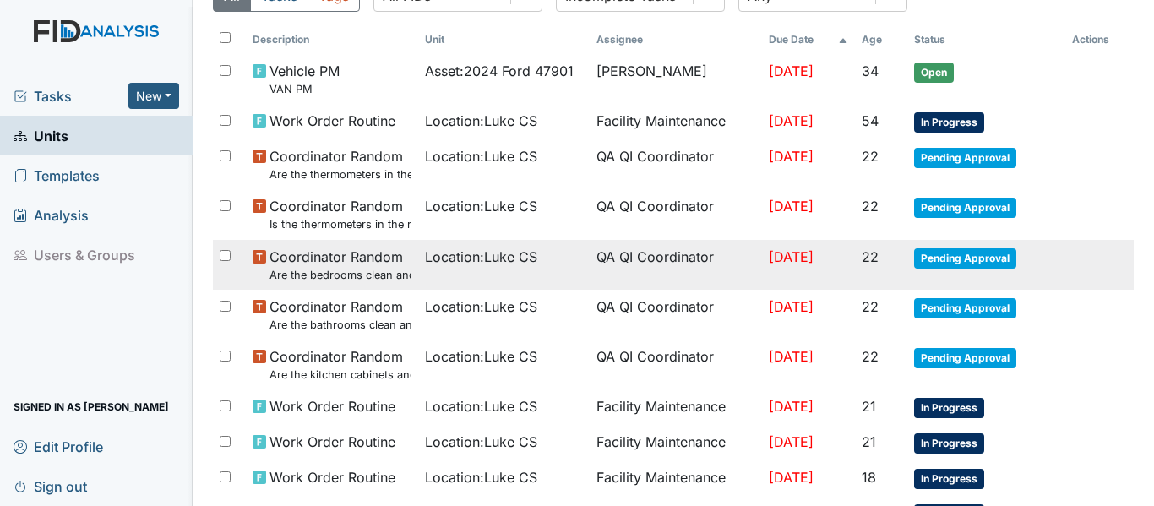
click at [385, 261] on span "Coordinator Random Are the bedrooms clean and in good repair?" at bounding box center [341, 265] width 142 height 36
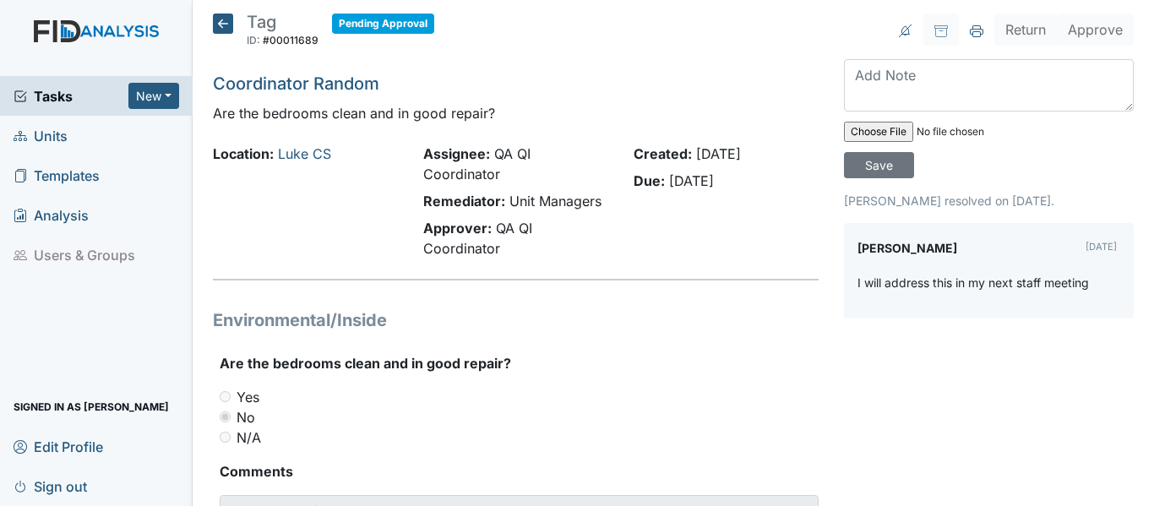
click at [232, 25] on icon at bounding box center [223, 24] width 20 height 20
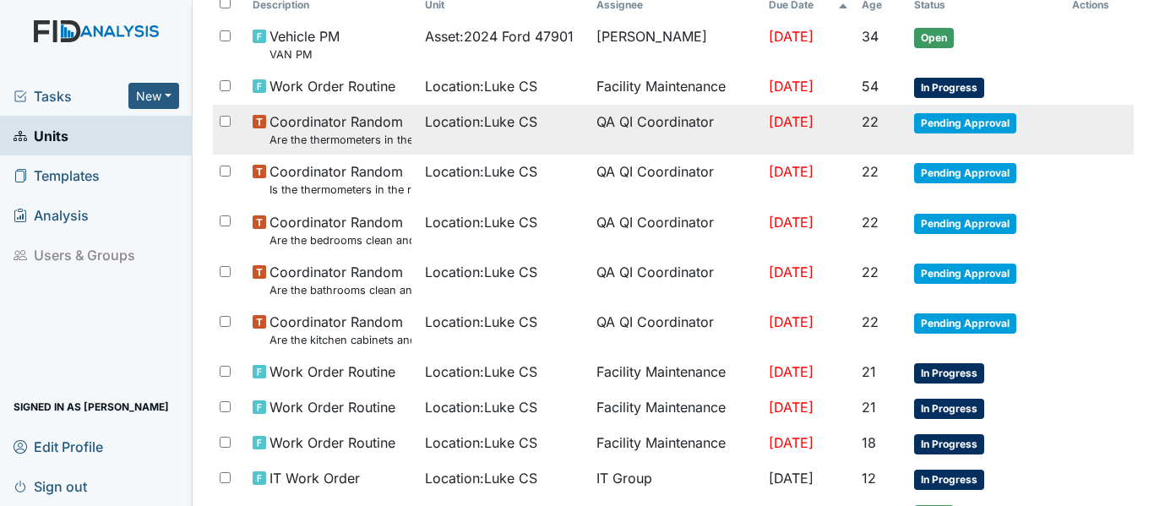
scroll to position [254, 0]
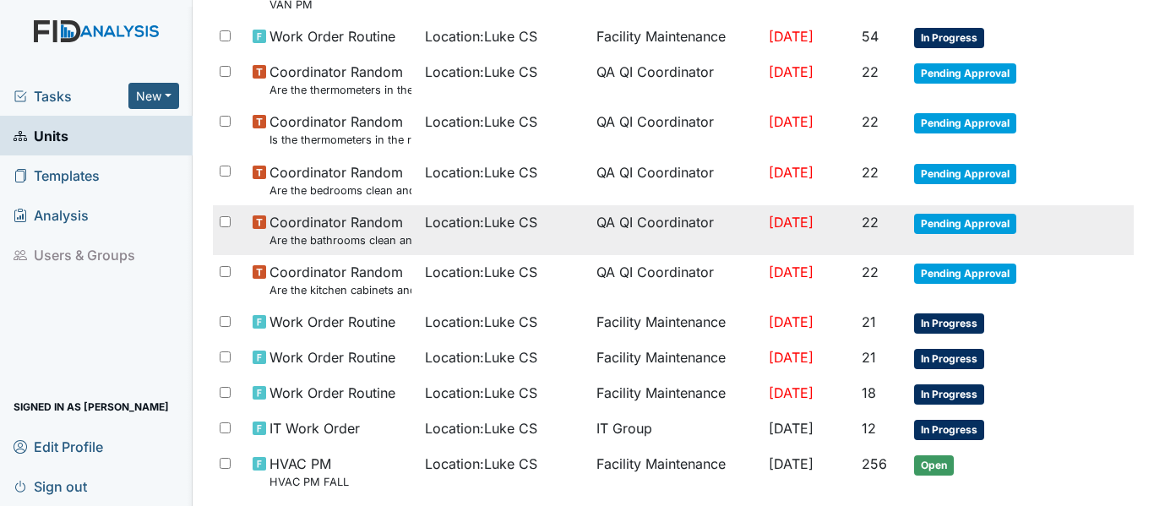
click at [377, 227] on span "Coordinator Random Are the bathrooms clean and in good repair?" at bounding box center [341, 230] width 142 height 36
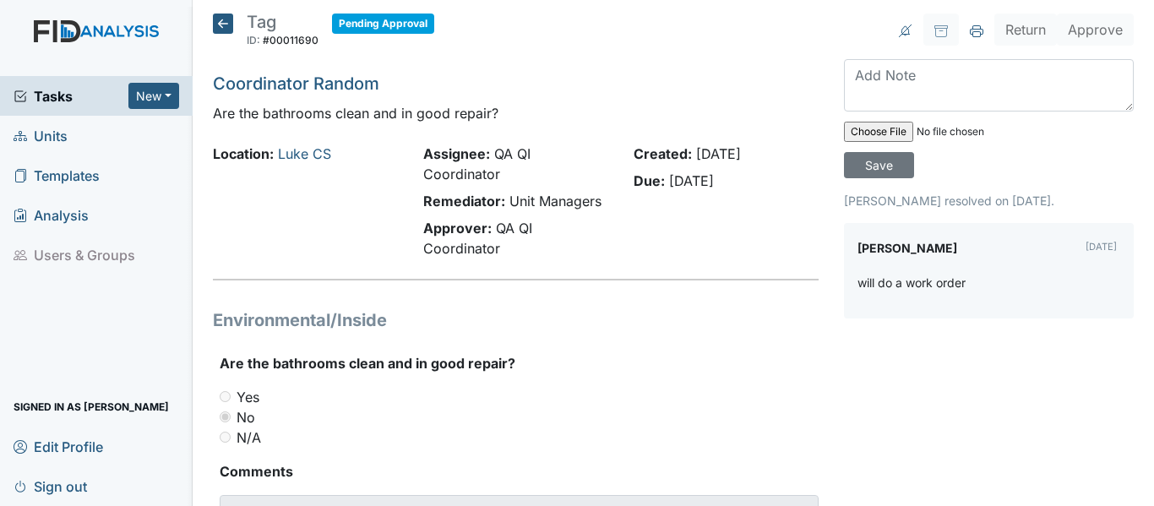
click at [229, 25] on icon at bounding box center [223, 24] width 20 height 20
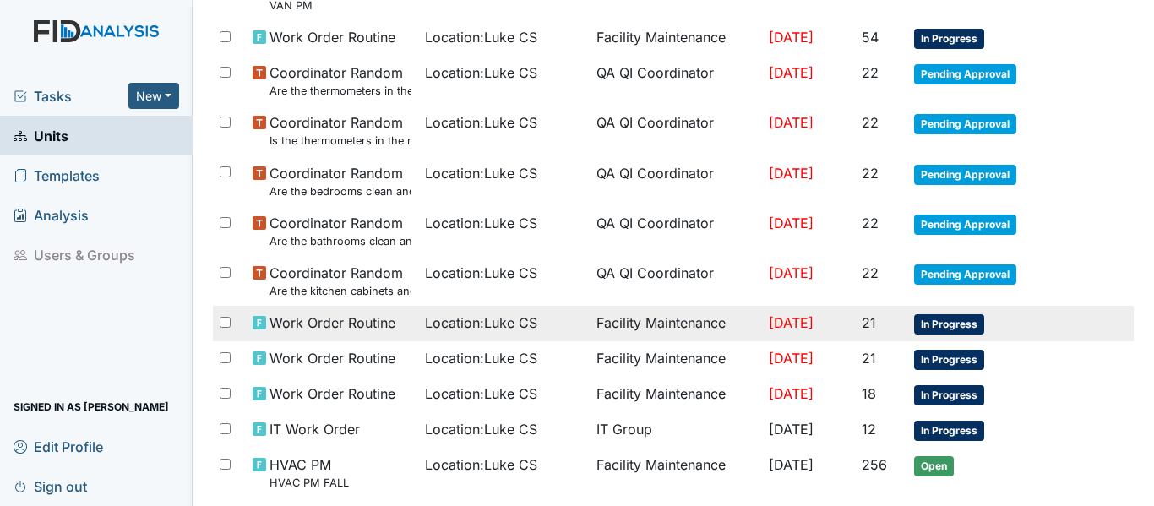
scroll to position [254, 0]
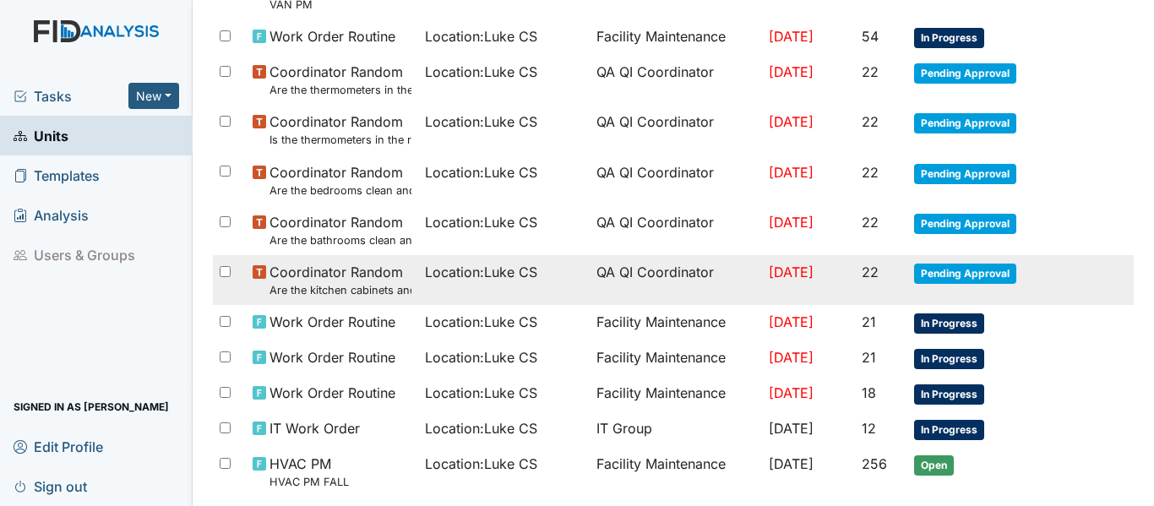
click at [418, 298] on td "Location : Luke CS" at bounding box center [504, 280] width 172 height 50
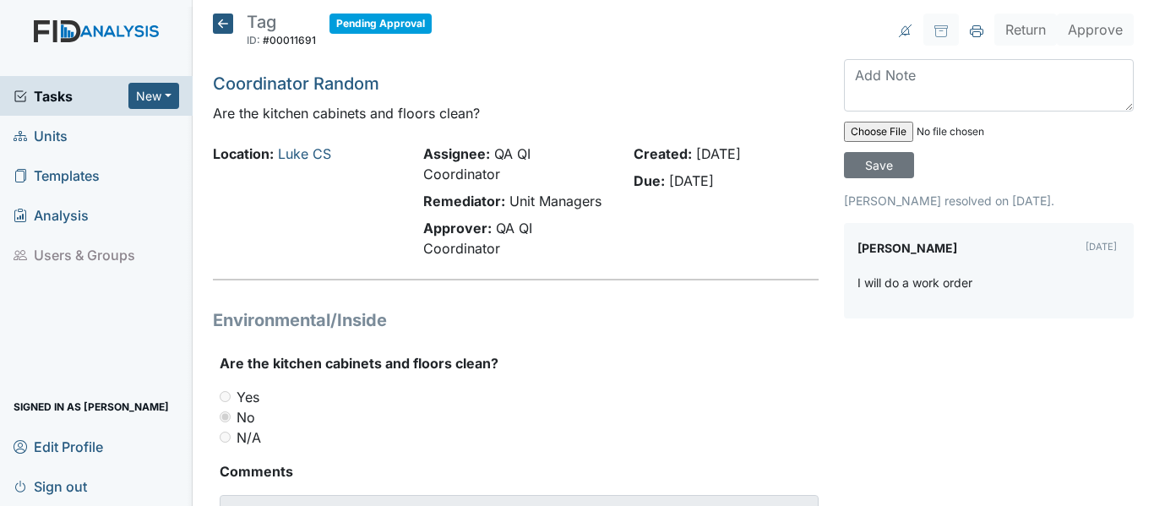
click at [221, 24] on icon at bounding box center [223, 24] width 20 height 20
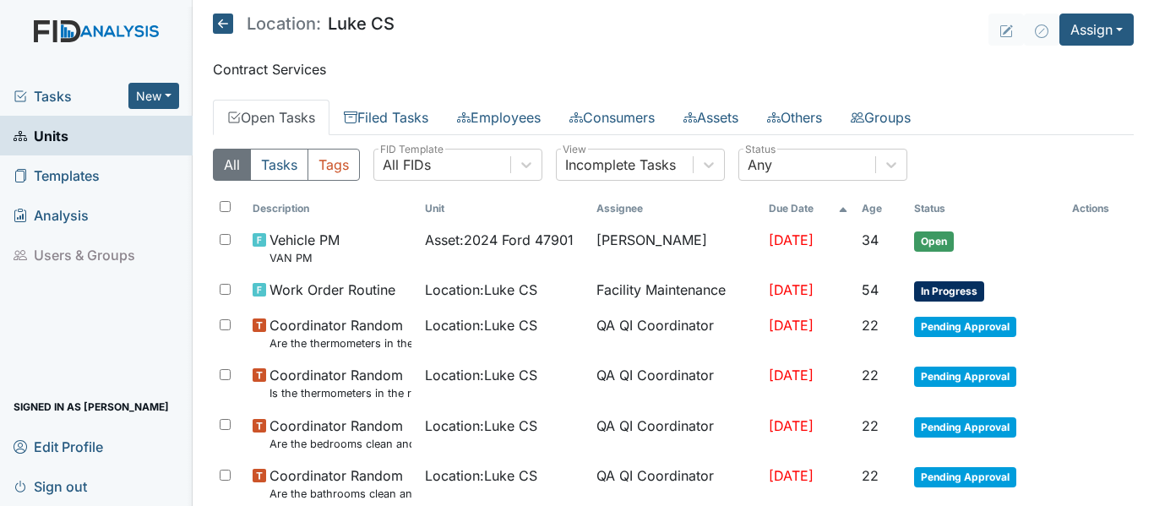
click at [41, 112] on div "Tasks New Form Inspection Document Bundle" at bounding box center [96, 96] width 193 height 40
click at [51, 90] on span "Tasks" at bounding box center [71, 96] width 115 height 20
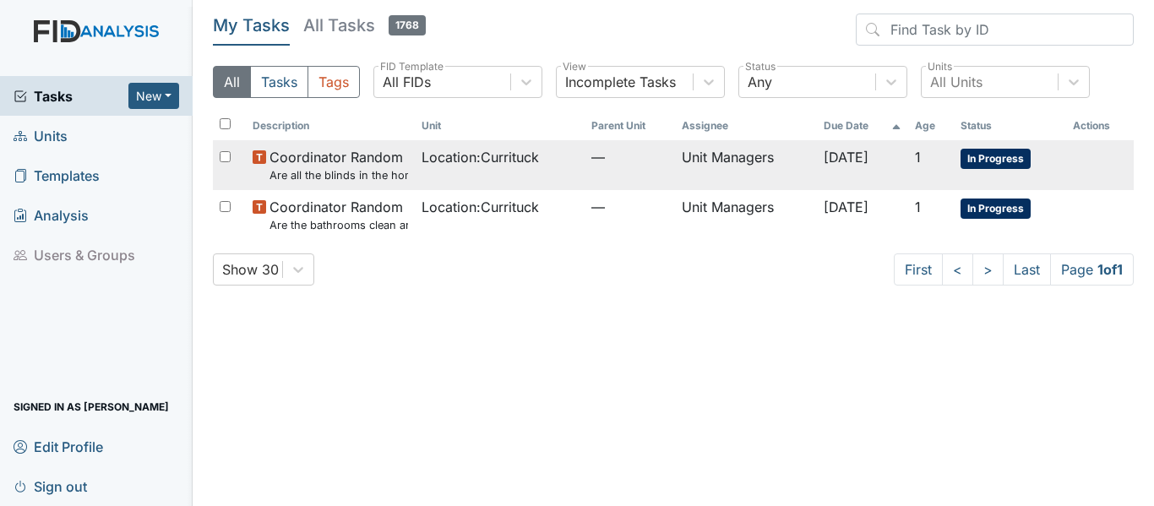
click at [389, 166] on span "Coordinator Random Are all the blinds in the home operational and clean?" at bounding box center [339, 165] width 139 height 36
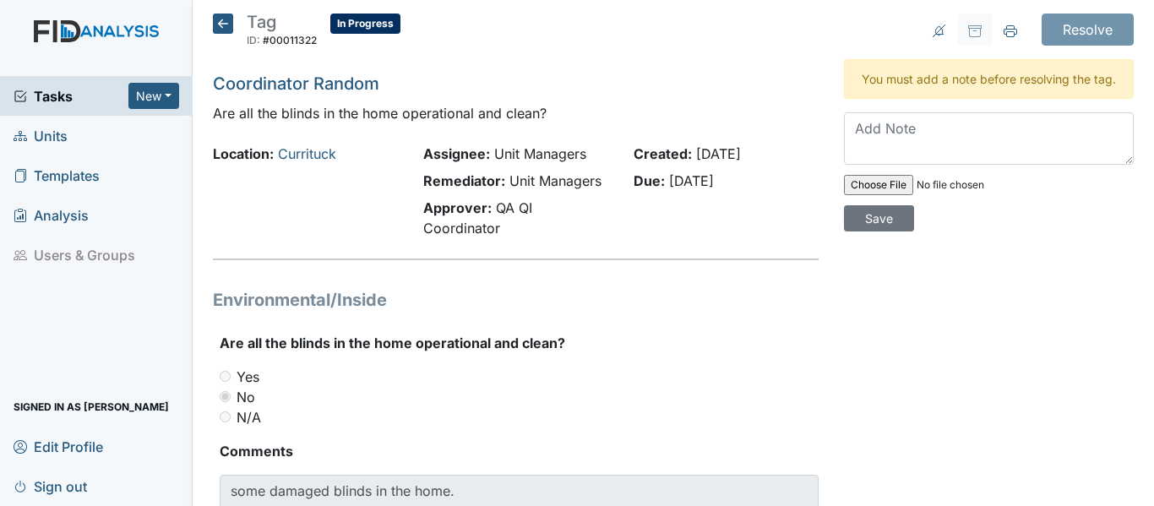
click at [217, 22] on icon at bounding box center [223, 24] width 20 height 20
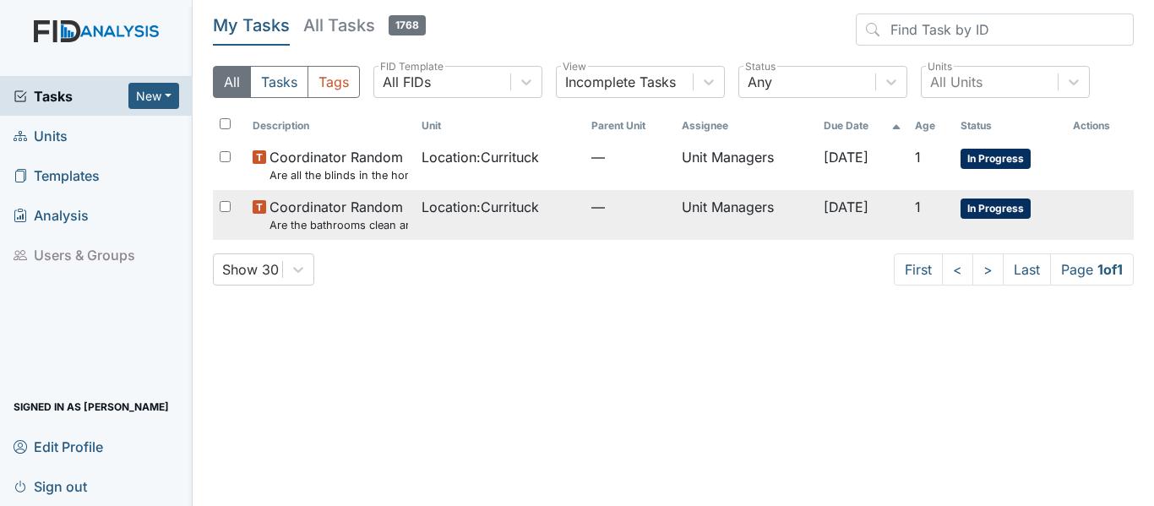
click at [495, 207] on span "Location : [GEOGRAPHIC_DATA]" at bounding box center [480, 207] width 117 height 20
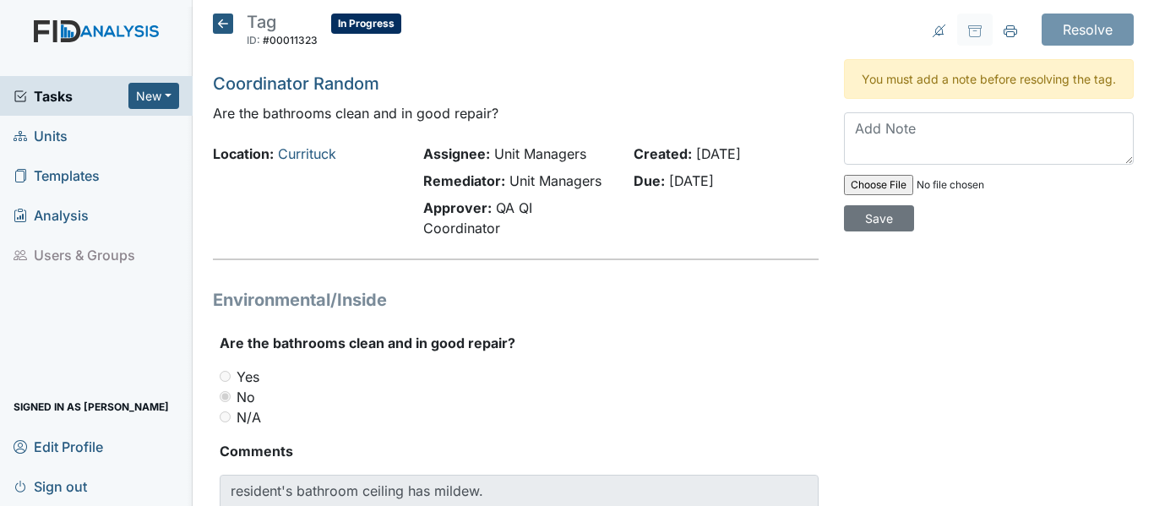
click at [226, 34] on h5 "Tag ID: #00011323 In Progress Autosaving..." at bounding box center [307, 32] width 188 height 37
click at [200, 24] on div "Tag ID: #00011323 In Progress Autosaving... Coordinator Random Are the bathroom…" at bounding box center [515, 311] width 631 height 595
click at [220, 21] on icon at bounding box center [223, 24] width 20 height 20
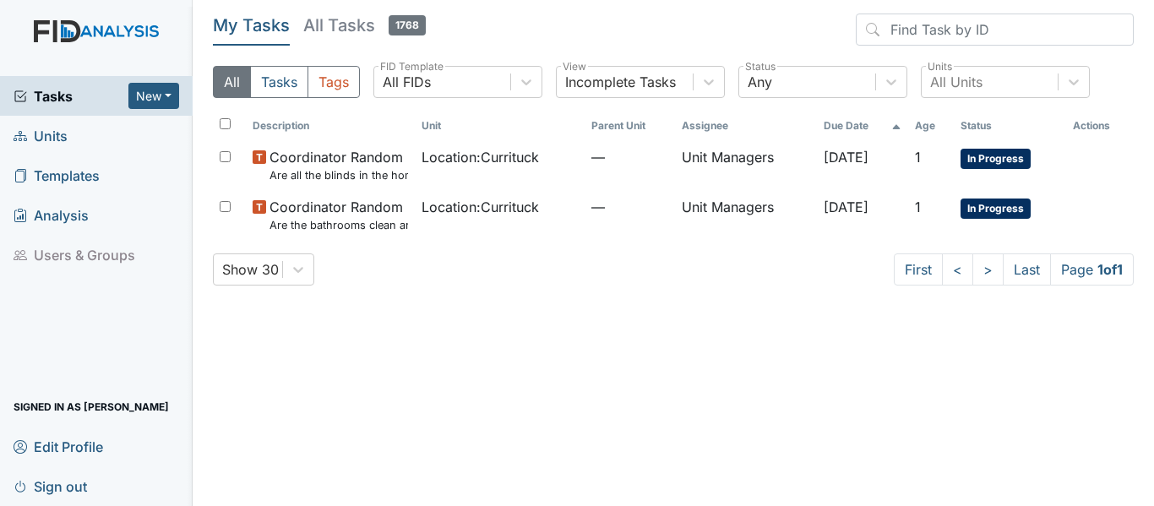
click at [95, 137] on link "Units" at bounding box center [96, 136] width 193 height 40
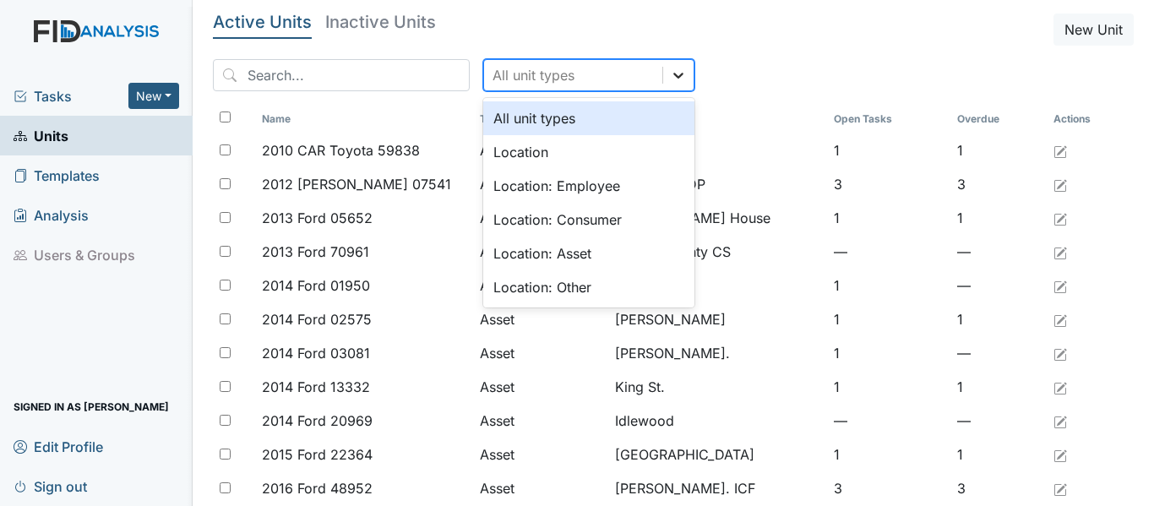
click at [663, 68] on div at bounding box center [678, 75] width 30 height 30
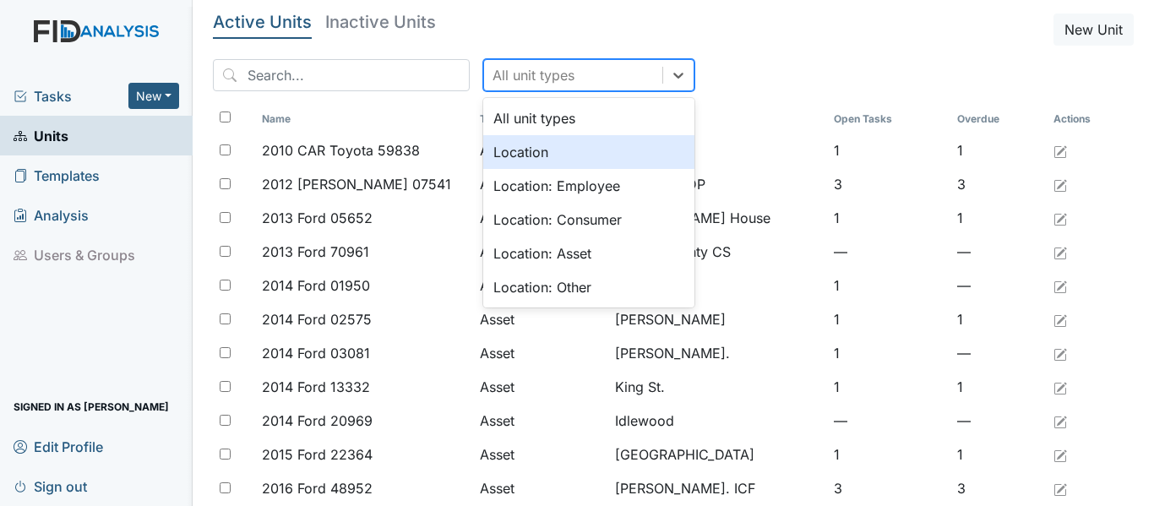
click at [581, 154] on div "Location" at bounding box center [588, 152] width 211 height 34
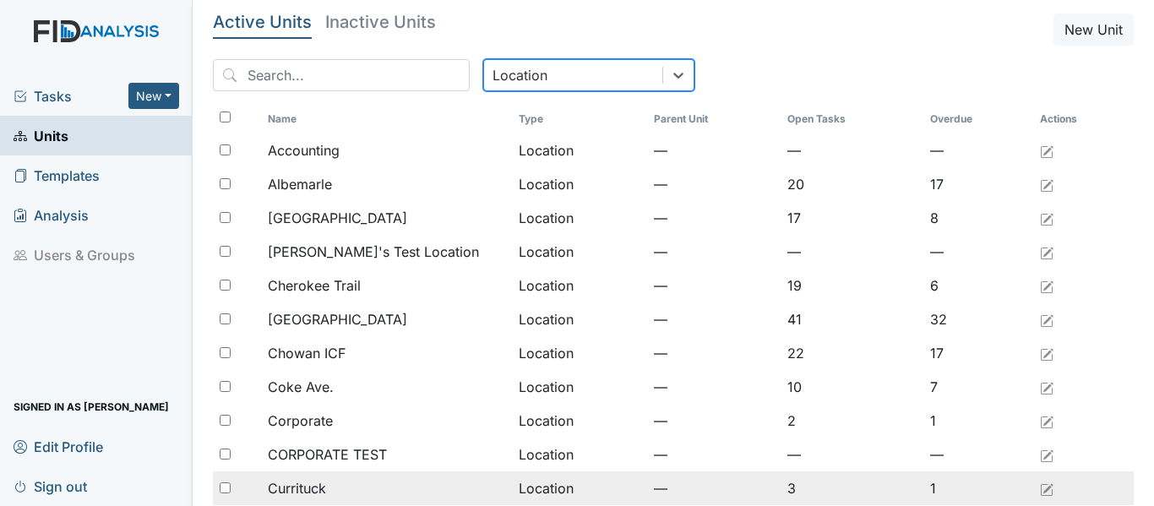
click at [329, 491] on div "Currituck" at bounding box center [386, 488] width 237 height 20
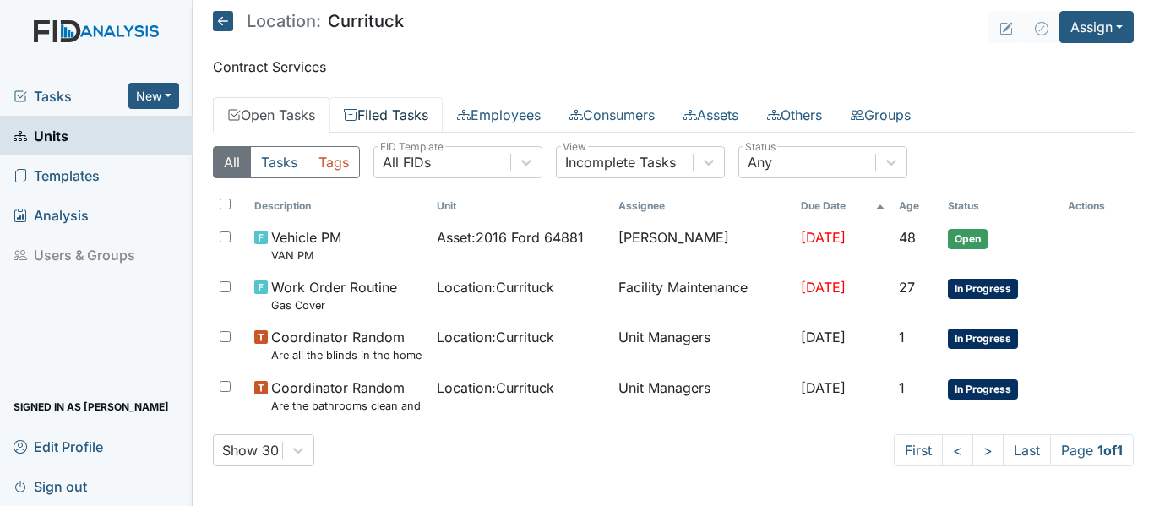
scroll to position [3, 0]
click at [405, 101] on link "Filed Tasks" at bounding box center [386, 113] width 113 height 35
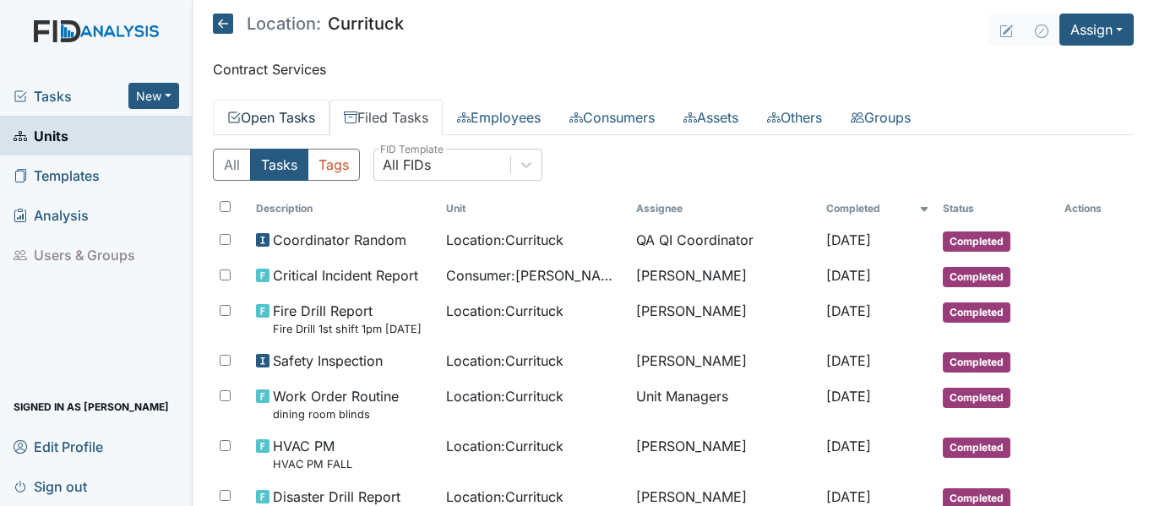
click at [314, 116] on link "Open Tasks" at bounding box center [271, 117] width 117 height 35
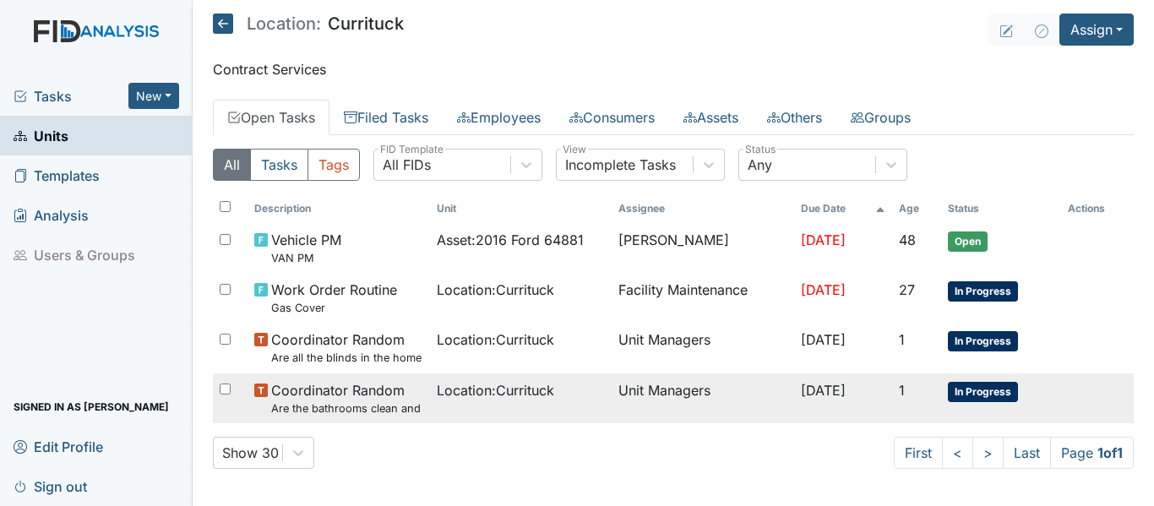
click at [389, 387] on span "Coordinator Random Are the bathrooms clean and in good repair?" at bounding box center [346, 398] width 151 height 36
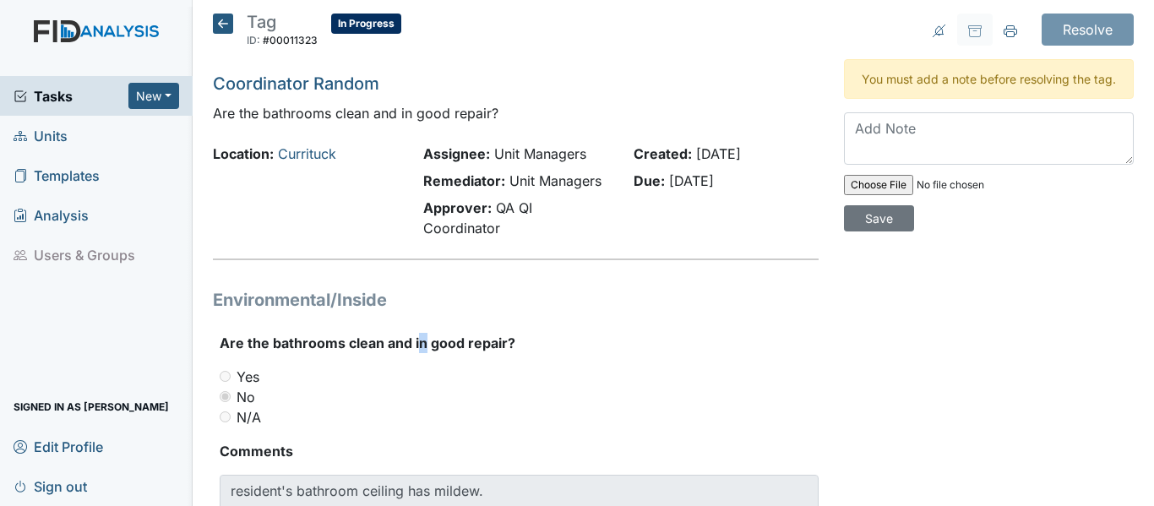
click at [421, 350] on label "Are the bathrooms clean and in good repair?" at bounding box center [368, 343] width 296 height 20
click at [215, 27] on icon at bounding box center [223, 24] width 20 height 20
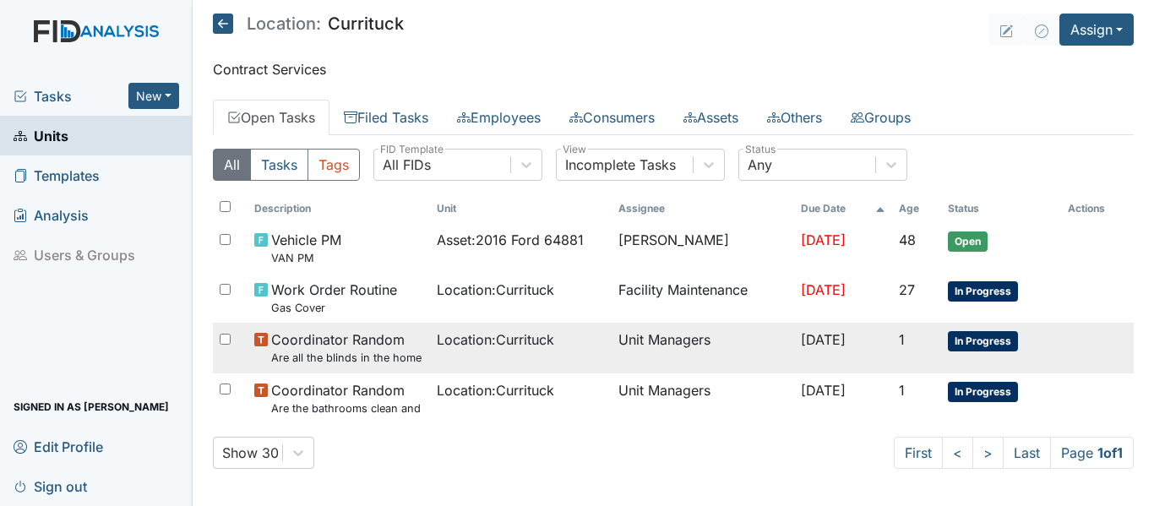
click at [430, 340] on td "Location : [GEOGRAPHIC_DATA]" at bounding box center [521, 348] width 182 height 50
